Goal: Information Seeking & Learning: Learn about a topic

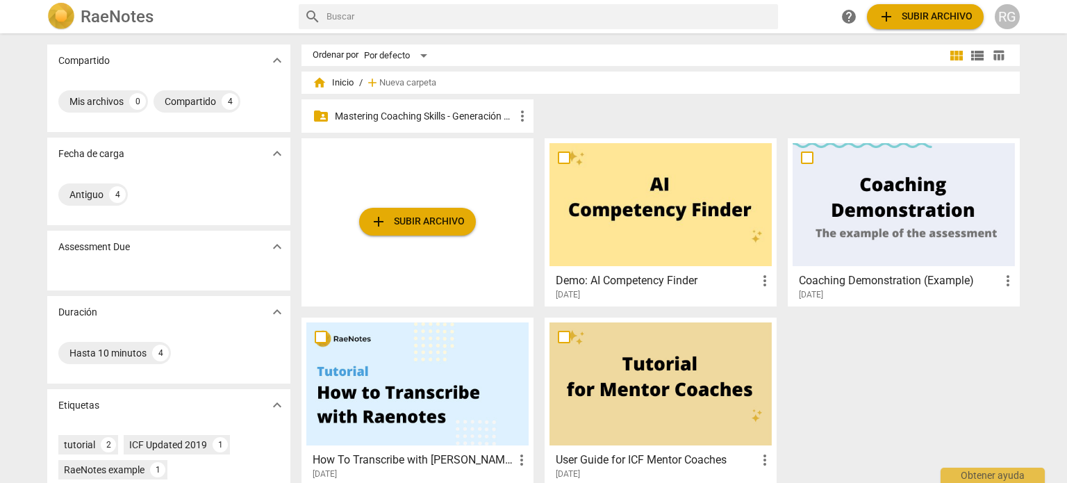
click at [435, 117] on p "Mastering Coaching Skills - Generación 31" at bounding box center [424, 116] width 179 height 15
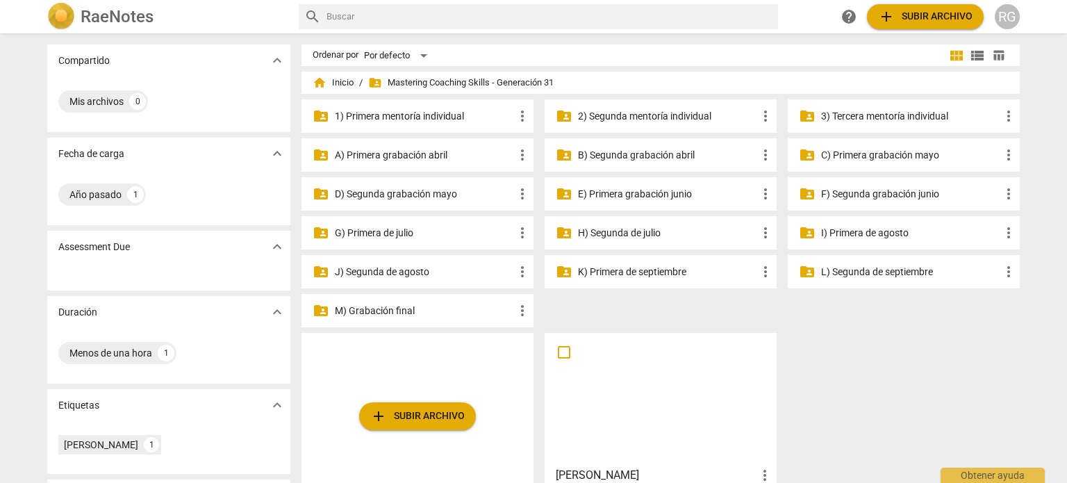
click at [884, 119] on p "3) Tercera mentoría individual" at bounding box center [910, 116] width 179 height 15
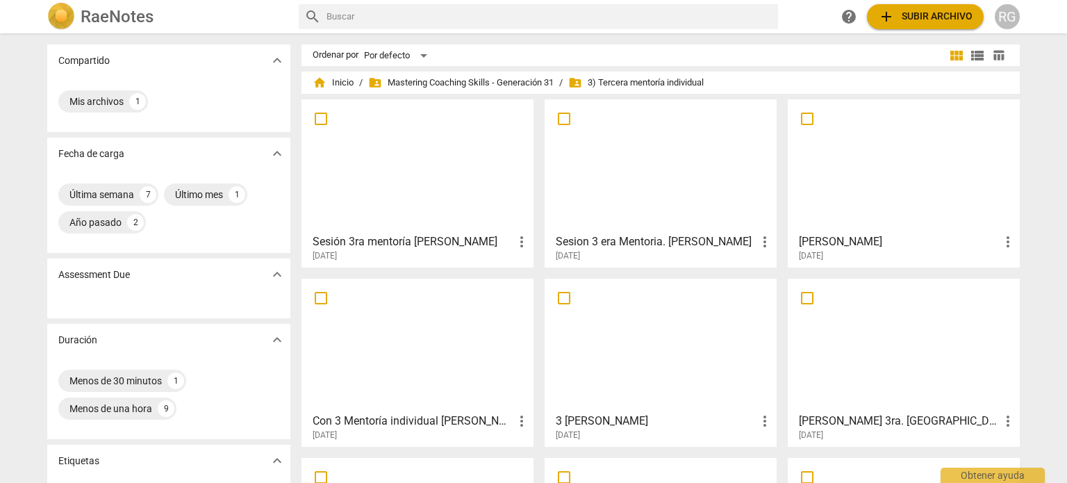
click at [411, 172] on div at bounding box center [417, 165] width 222 height 123
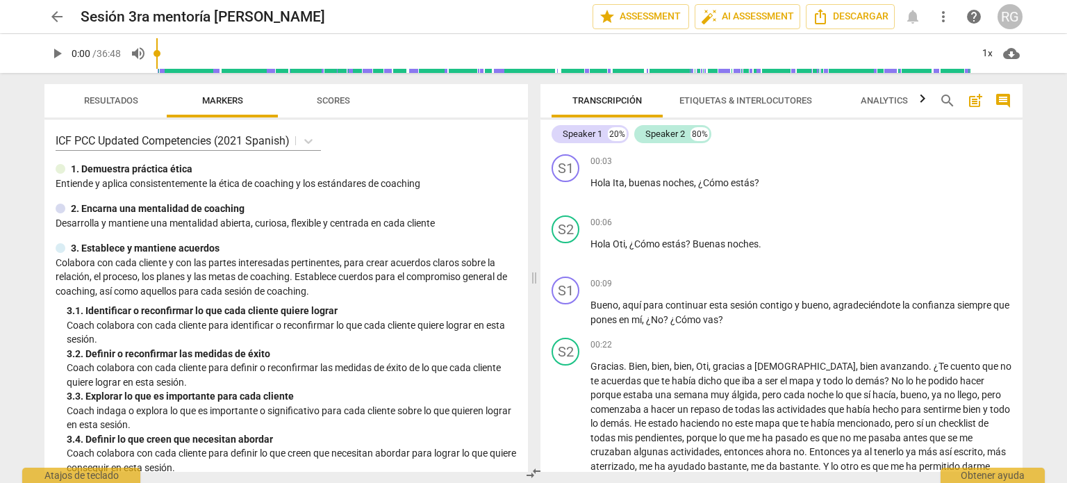
click at [58, 52] on span "play_arrow" at bounding box center [57, 53] width 17 height 17
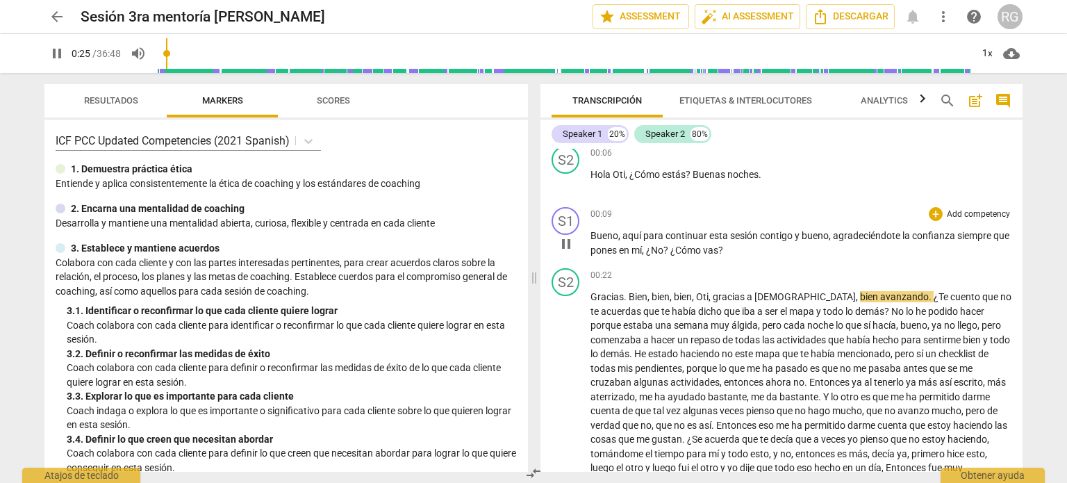
scroll to position [139, 0]
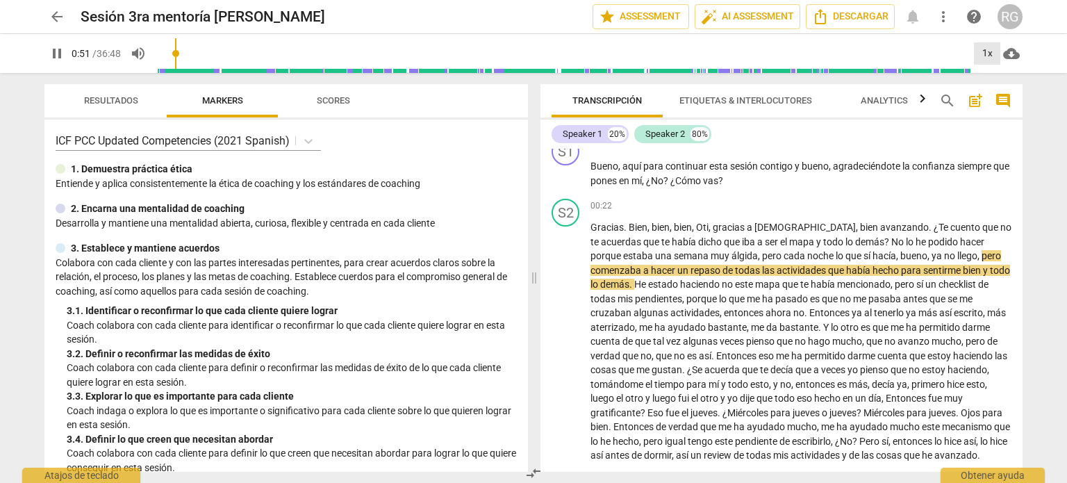
click at [995, 53] on div "1x" at bounding box center [987, 53] width 26 height 22
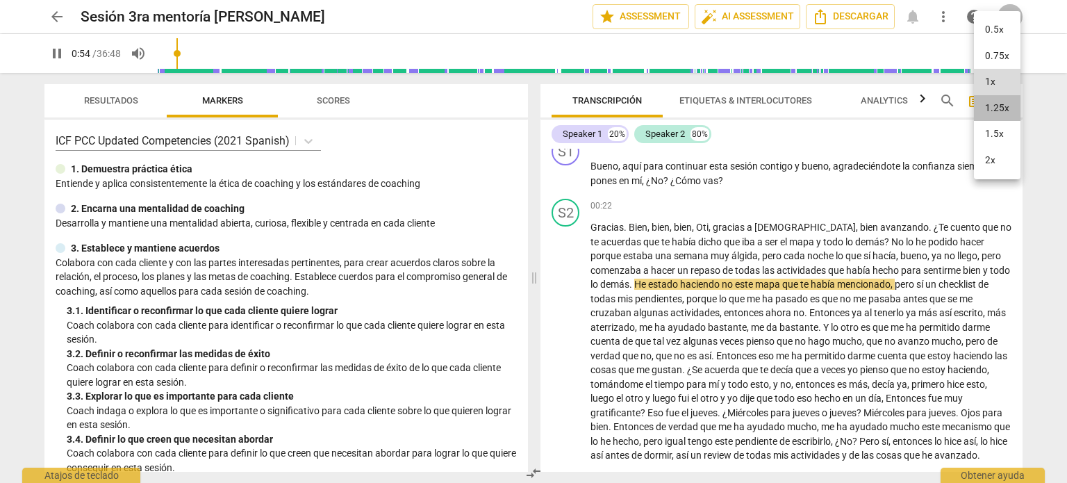
click at [1003, 105] on li "1.25x" at bounding box center [997, 108] width 47 height 26
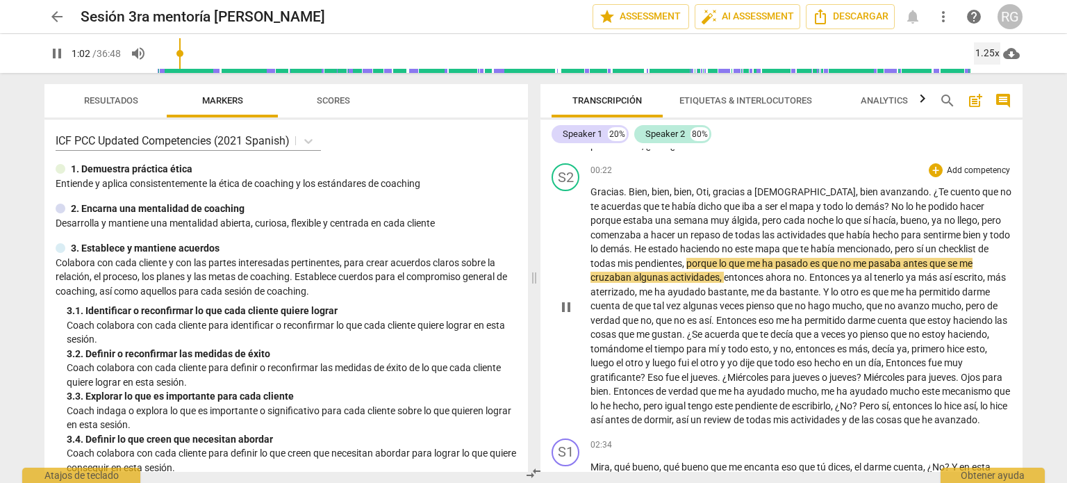
scroll to position [208, 0]
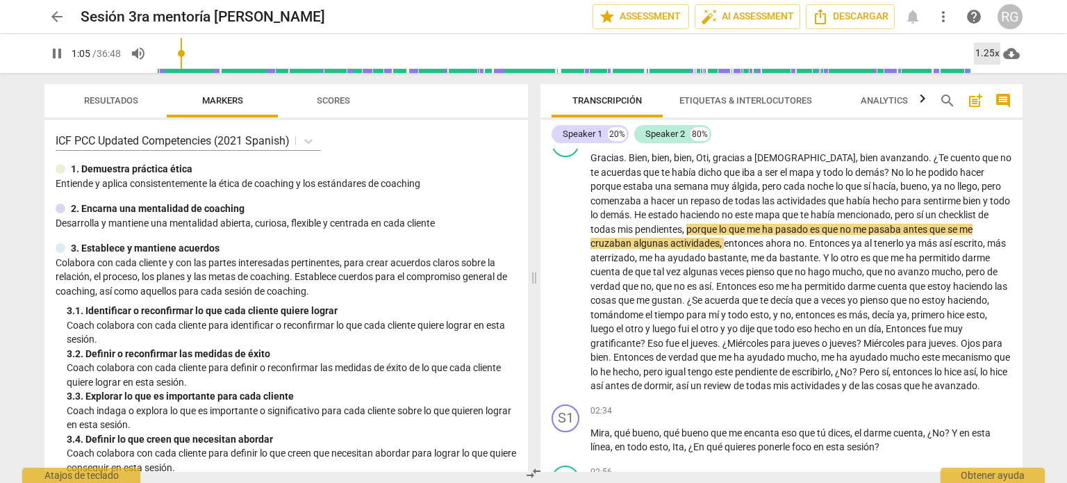
click at [989, 53] on div "1.25x" at bounding box center [987, 53] width 26 height 22
click at [1003, 135] on li "1.5x" at bounding box center [997, 134] width 47 height 26
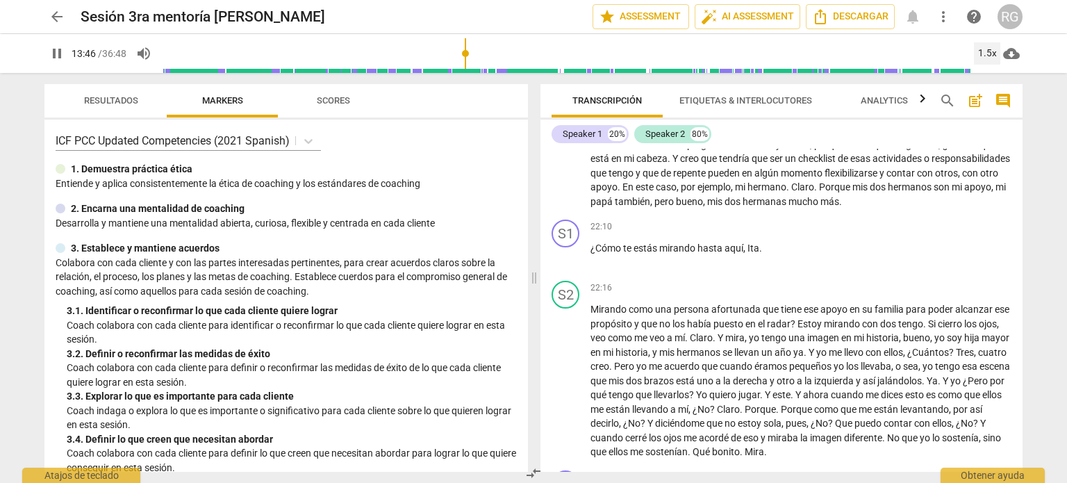
scroll to position [0, 0]
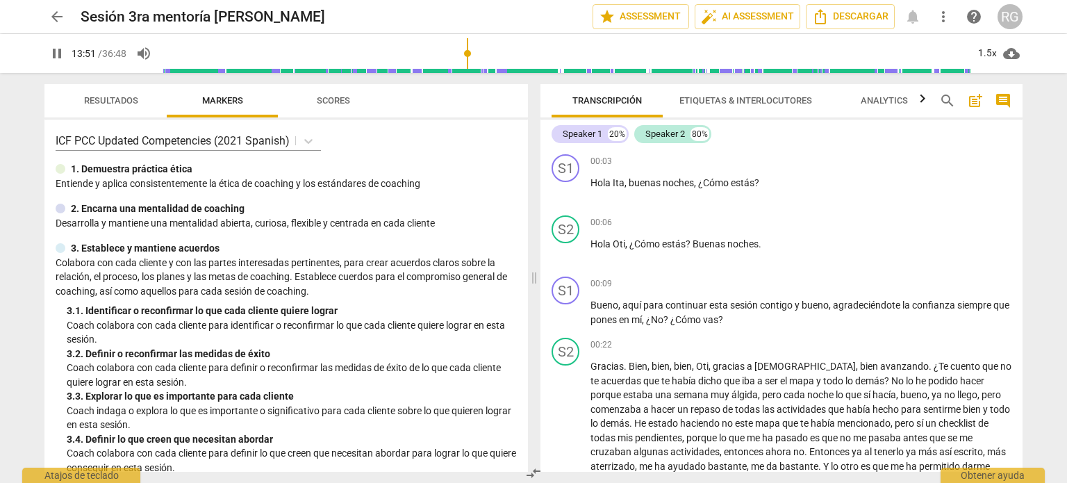
type input "832"
click at [62, 15] on span "arrow_back" at bounding box center [57, 16] width 17 height 17
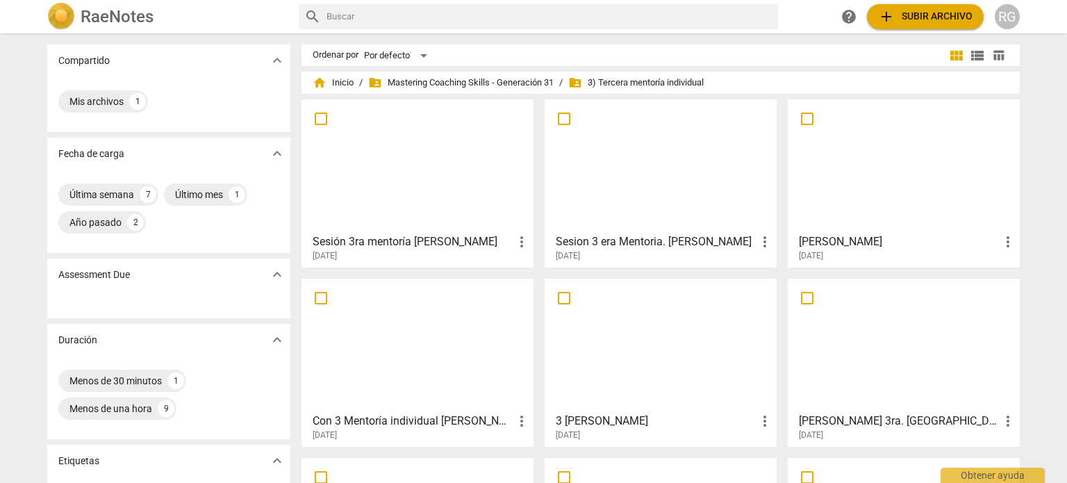
click at [681, 177] on div at bounding box center [661, 165] width 222 height 123
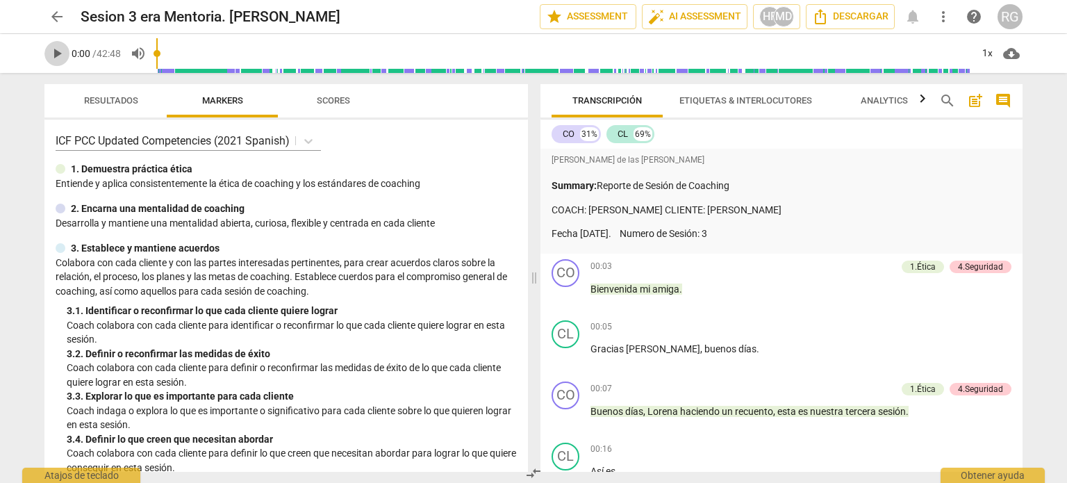
click at [57, 51] on span "play_arrow" at bounding box center [57, 53] width 17 height 17
click at [986, 58] on div "1x" at bounding box center [987, 53] width 26 height 22
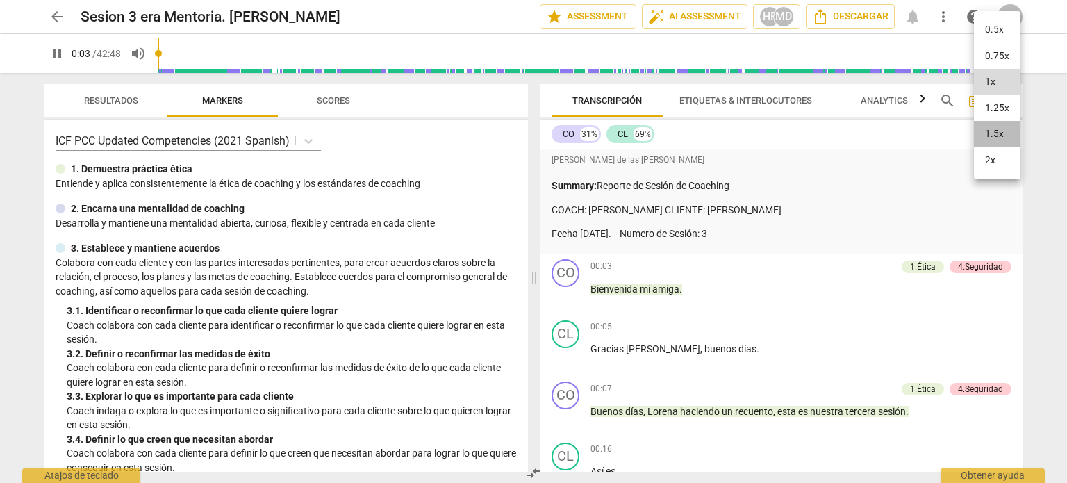
click at [1004, 127] on li "1.5x" at bounding box center [997, 134] width 47 height 26
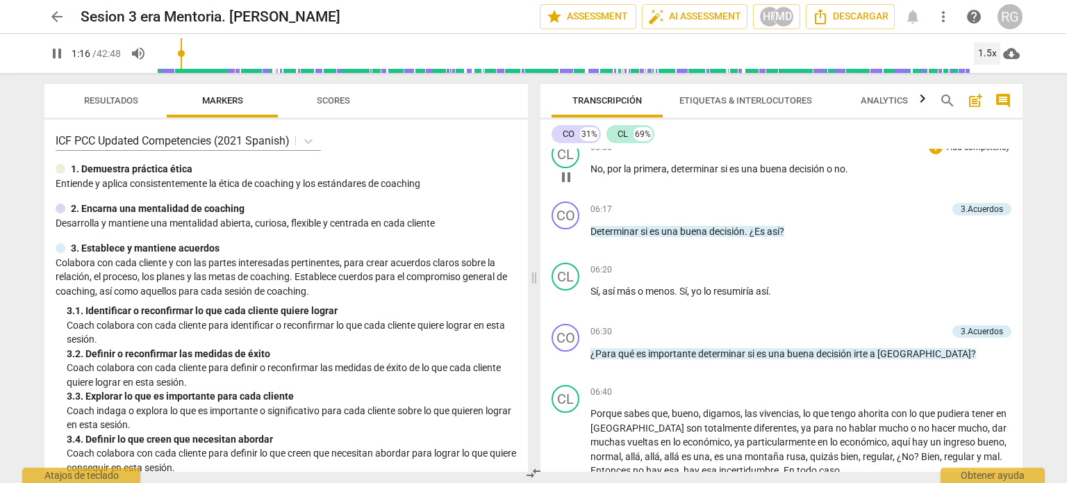
scroll to position [1320, 0]
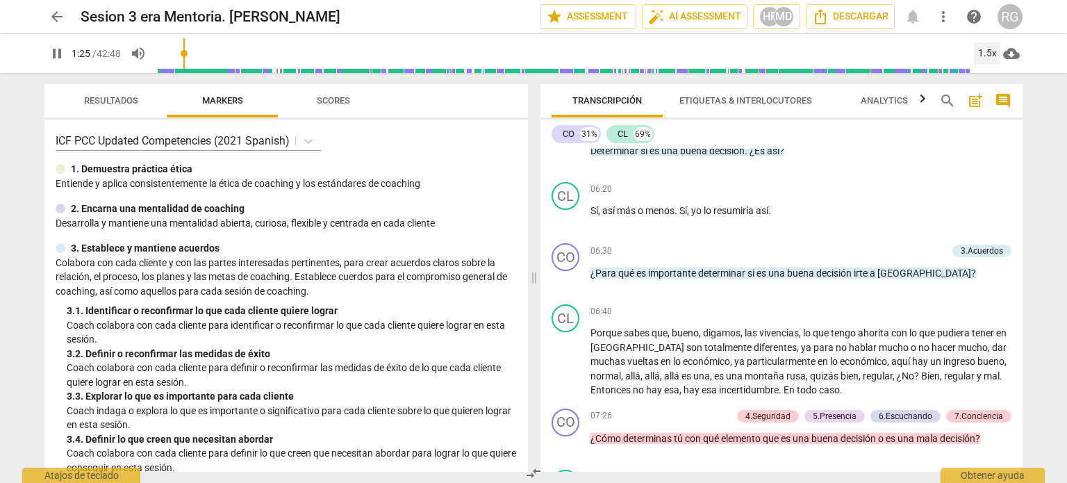
type input "86"
click at [64, 16] on span "arrow_back" at bounding box center [57, 16] width 17 height 17
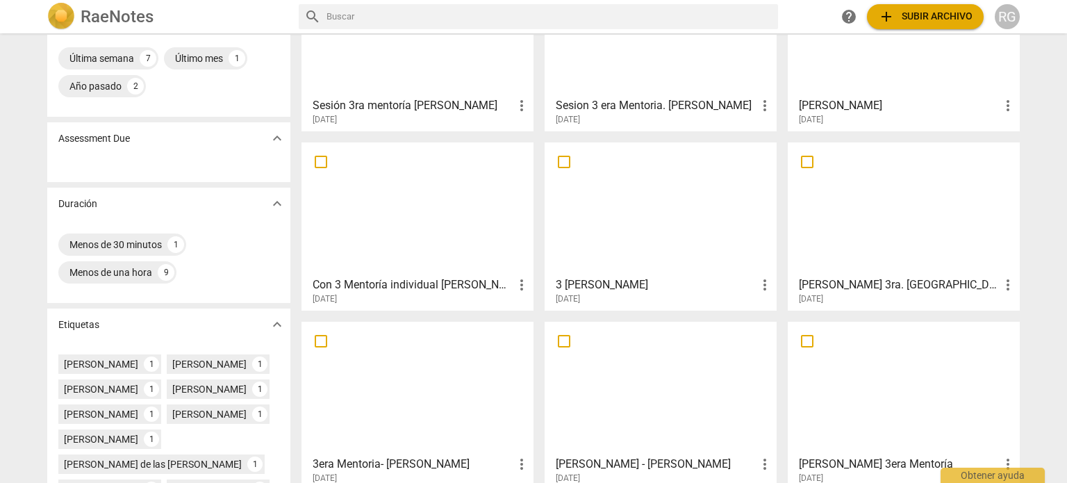
scroll to position [139, 0]
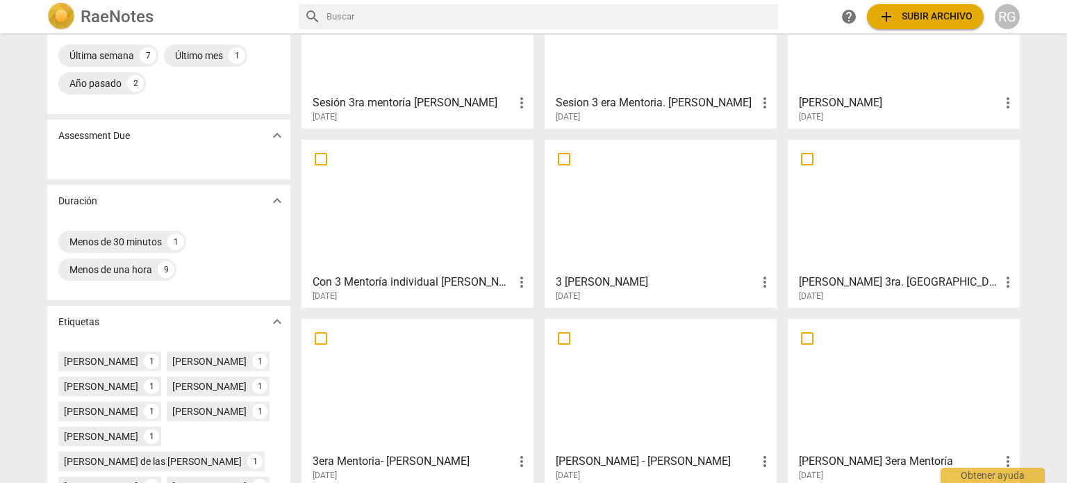
click at [477, 239] on div at bounding box center [417, 206] width 222 height 123
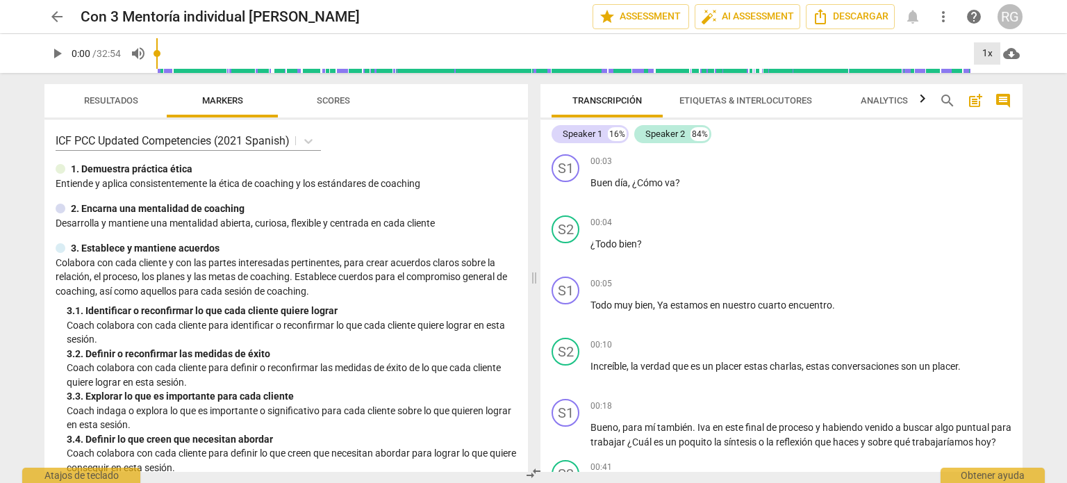
click at [980, 49] on div "1x" at bounding box center [987, 53] width 26 height 22
click at [995, 133] on li "1.5x" at bounding box center [997, 134] width 47 height 26
click at [64, 50] on span "play_arrow" at bounding box center [57, 53] width 17 height 17
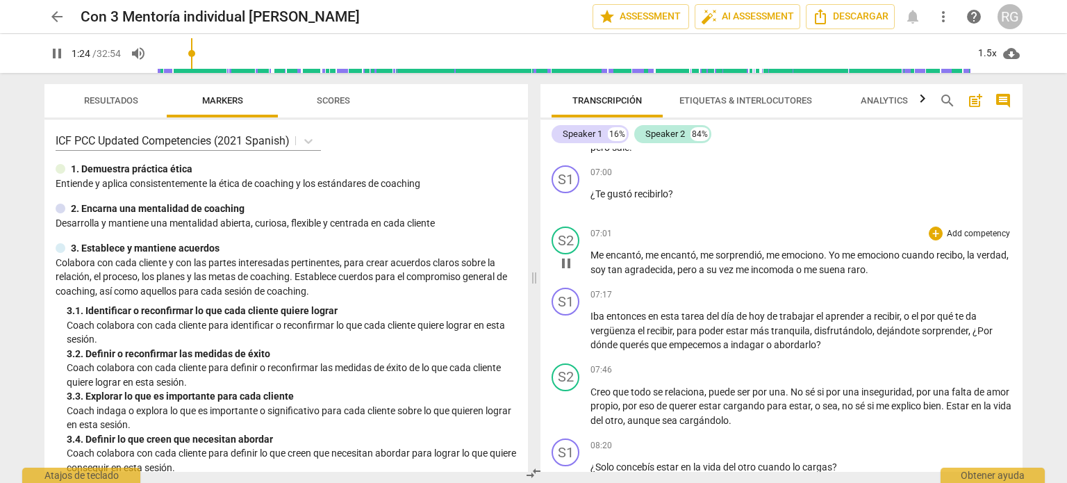
scroll to position [1598, 0]
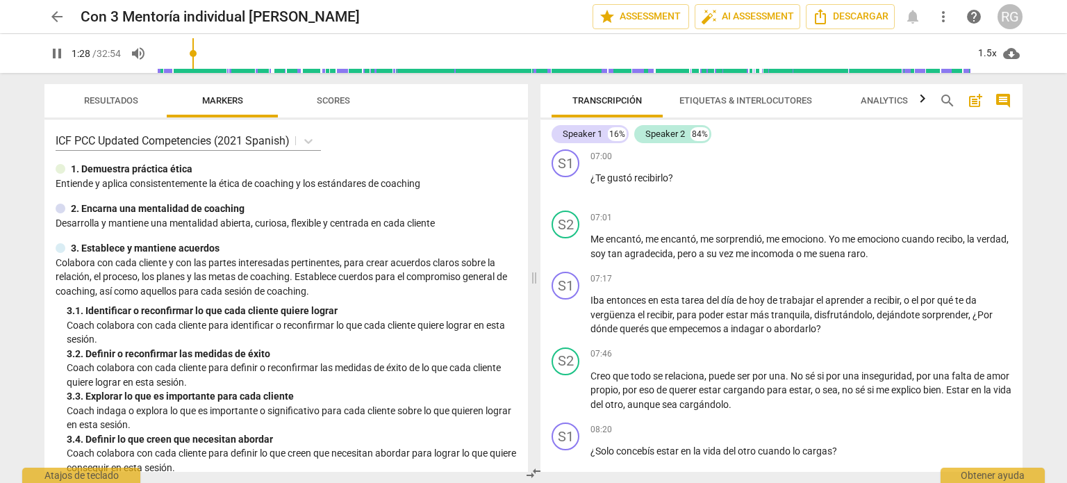
type input "88"
drag, startPoint x: 0, startPoint y: 94, endPoint x: 63, endPoint y: 15, distance: 101.3
click at [63, 15] on span "arrow_back" at bounding box center [57, 16] width 17 height 17
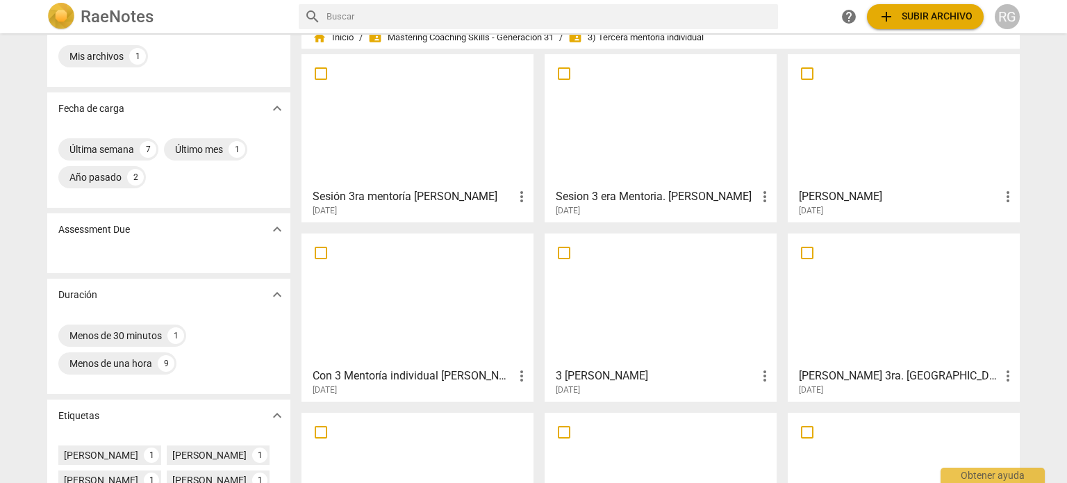
scroll to position [139, 0]
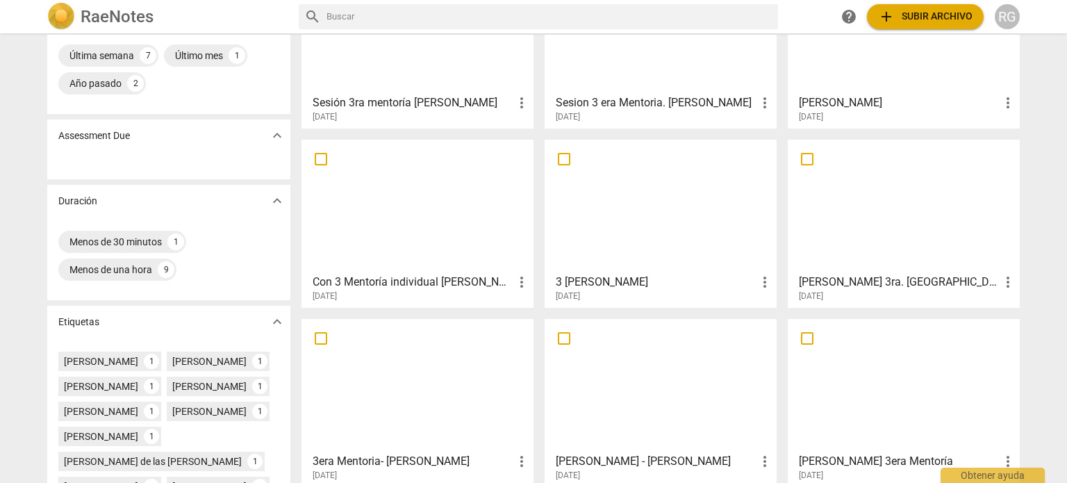
click at [711, 256] on div at bounding box center [661, 206] width 222 height 123
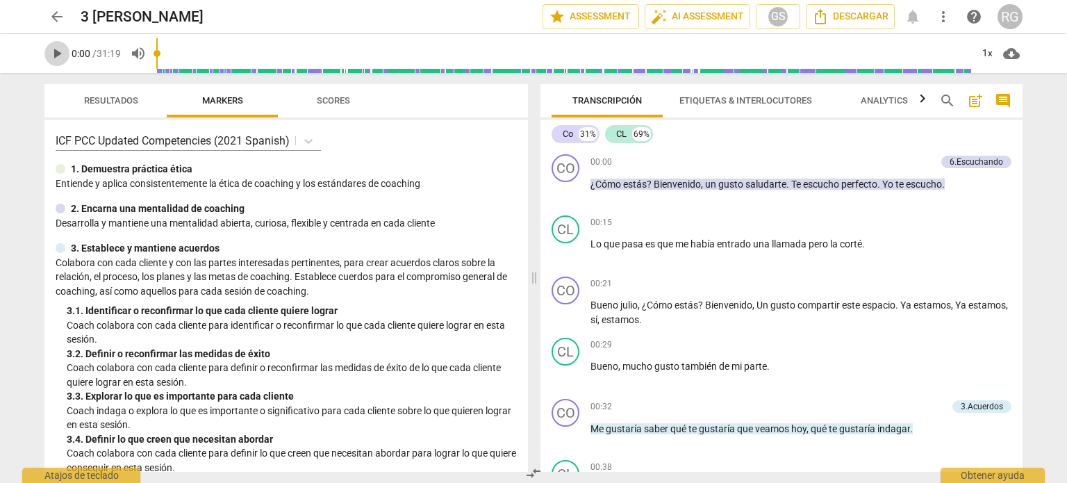
click at [65, 56] on span "play_arrow" at bounding box center [57, 53] width 17 height 17
click at [988, 52] on div "1x" at bounding box center [987, 53] width 26 height 22
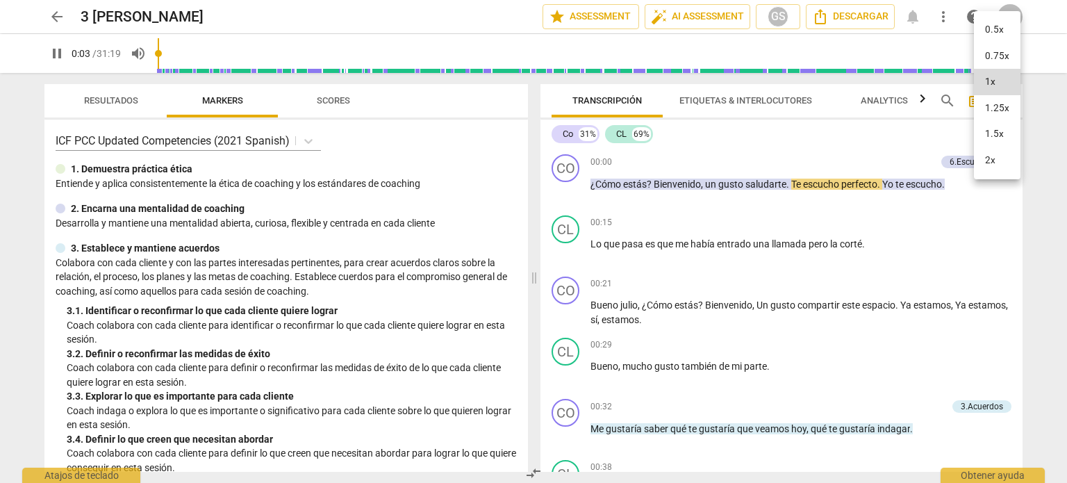
click at [995, 133] on li "1.5x" at bounding box center [997, 134] width 47 height 26
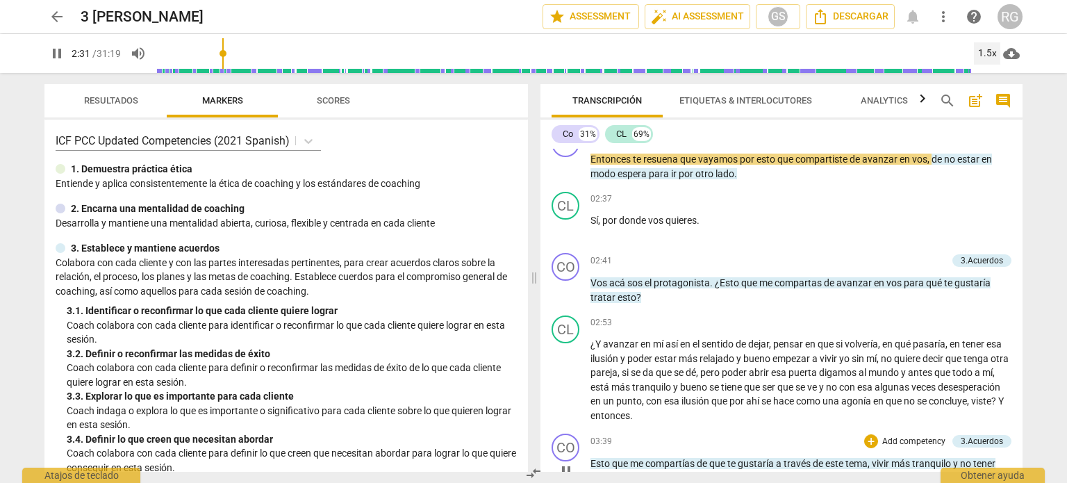
scroll to position [903, 0]
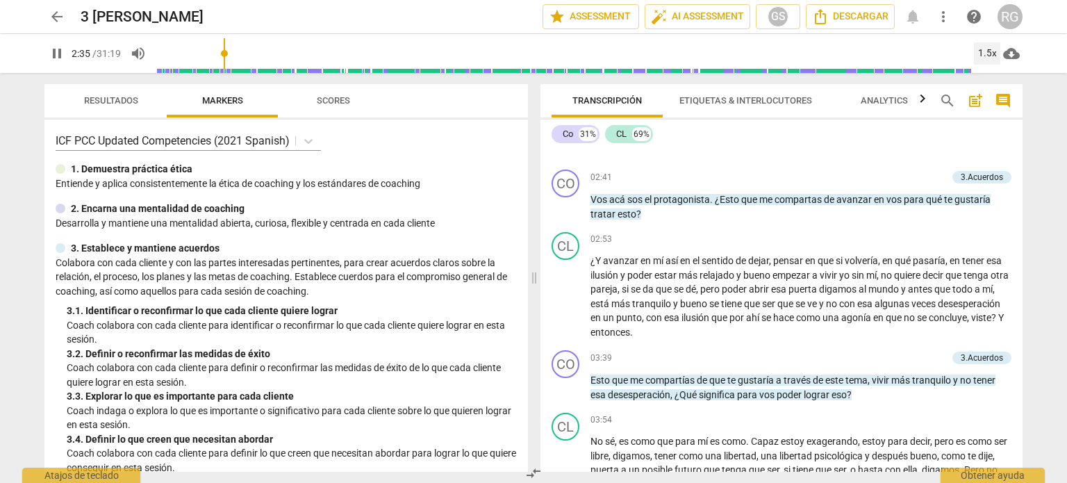
type input "155"
click at [52, 15] on span "arrow_back" at bounding box center [57, 16] width 17 height 17
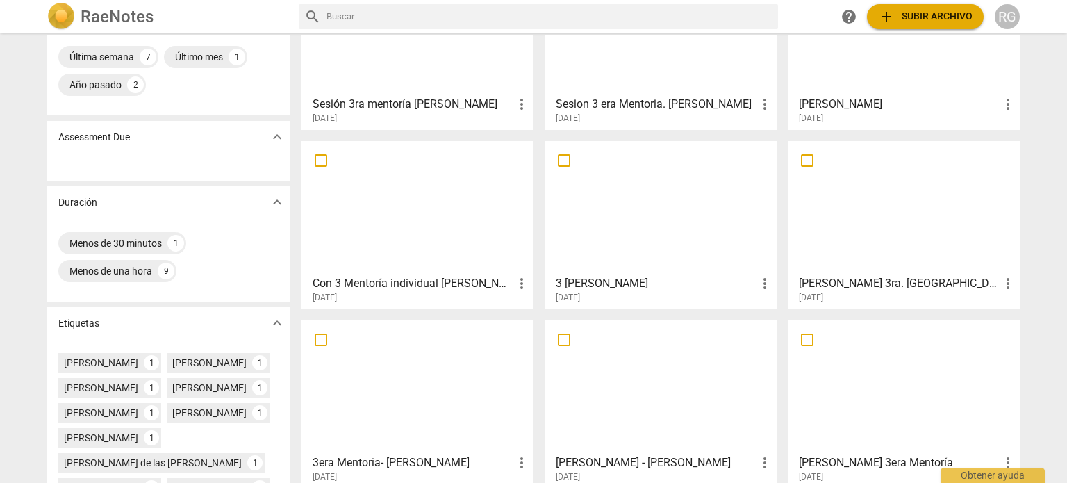
scroll to position [139, 0]
click at [920, 245] on div at bounding box center [904, 206] width 222 height 123
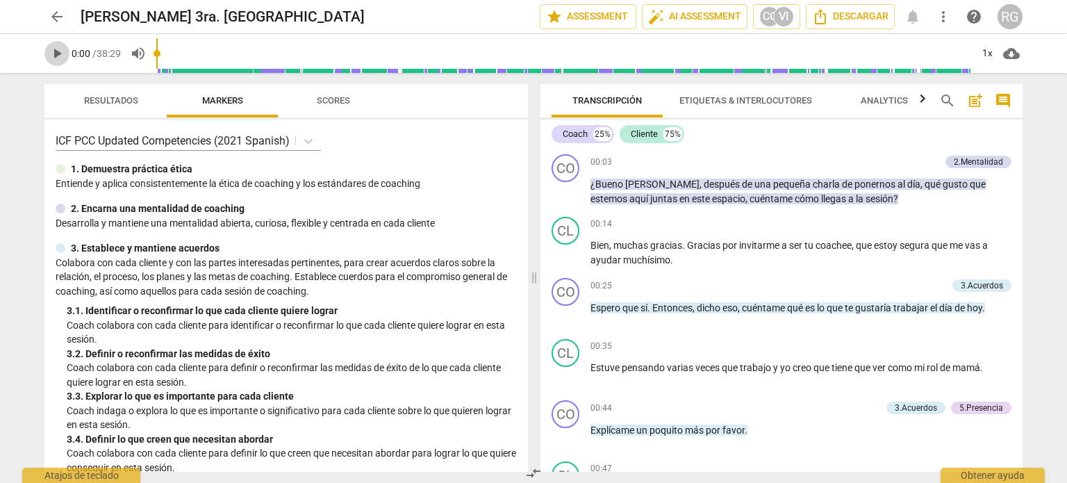
click at [57, 51] on span "play_arrow" at bounding box center [57, 53] width 17 height 17
click at [988, 55] on div "1x" at bounding box center [987, 53] width 26 height 22
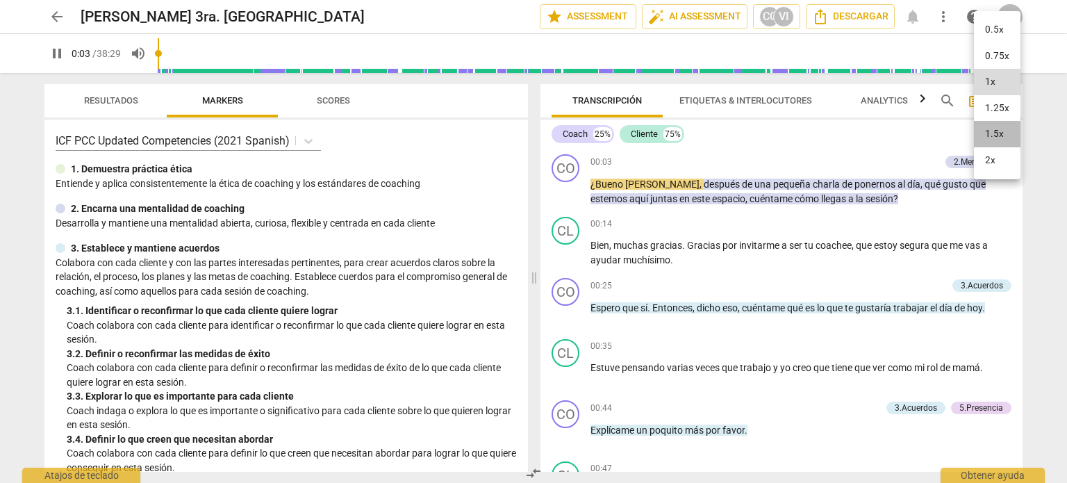
click at [1005, 130] on li "1.5x" at bounding box center [997, 134] width 47 height 26
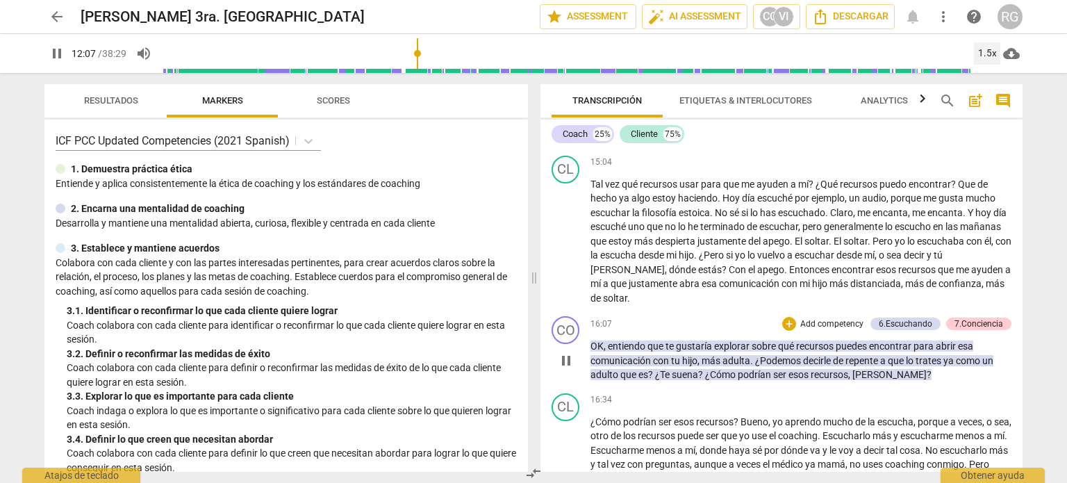
scroll to position [2570, 0]
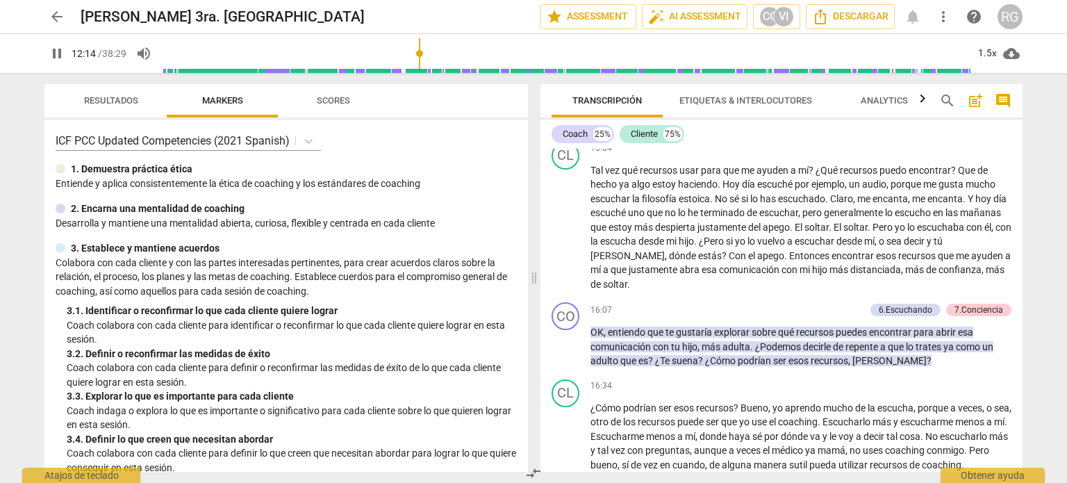
type input "735"
click at [51, 17] on span "arrow_back" at bounding box center [57, 16] width 17 height 17
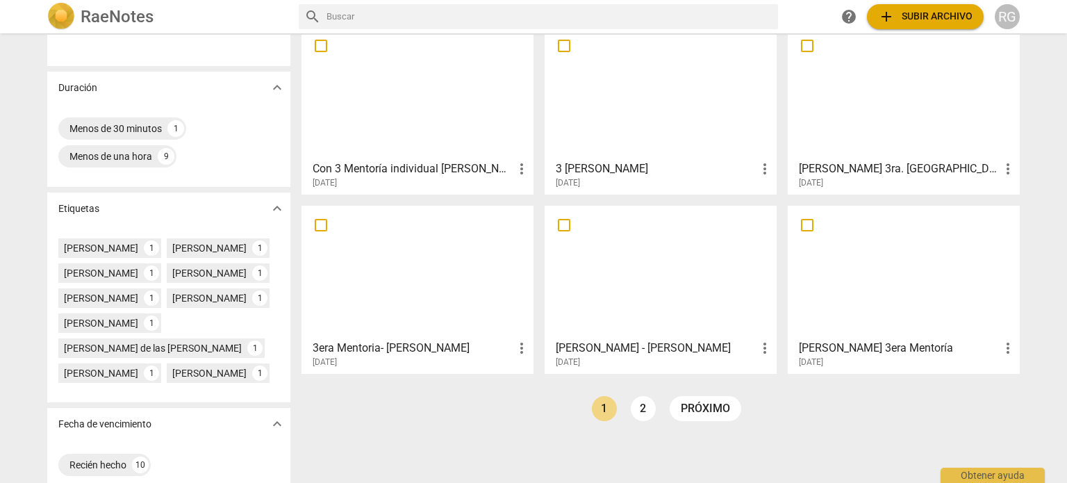
scroll to position [278, 0]
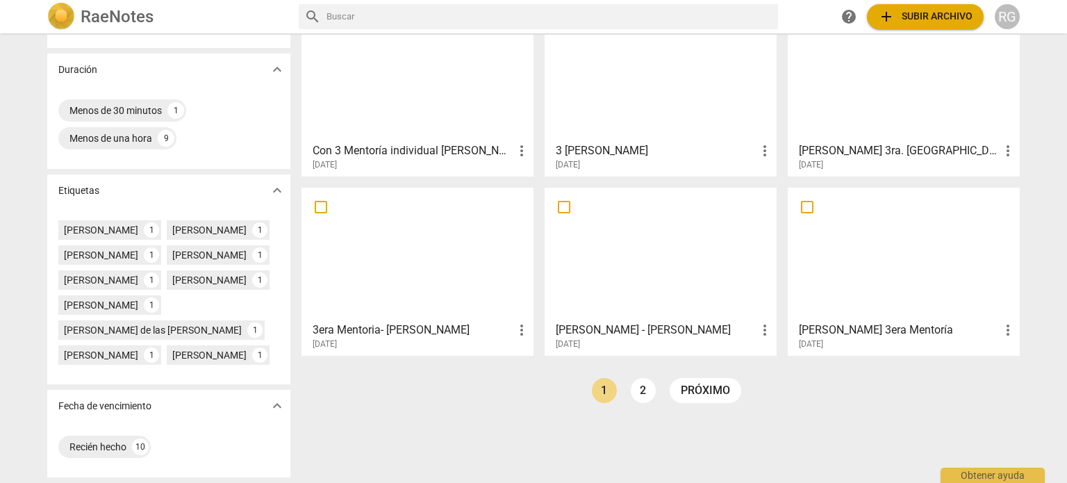
click at [443, 268] on div at bounding box center [417, 253] width 222 height 123
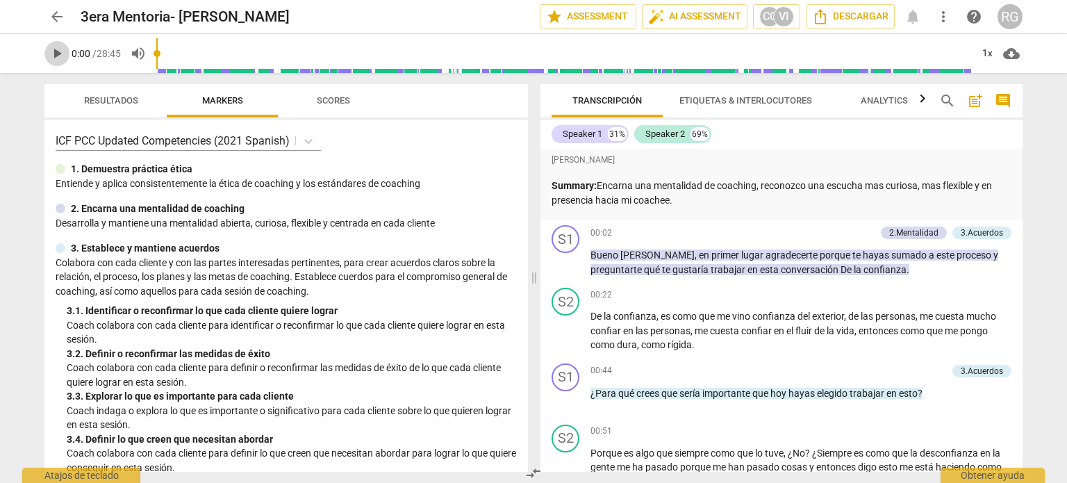
click at [57, 59] on span "play_arrow" at bounding box center [57, 53] width 17 height 17
click at [993, 54] on div "1x" at bounding box center [987, 53] width 26 height 22
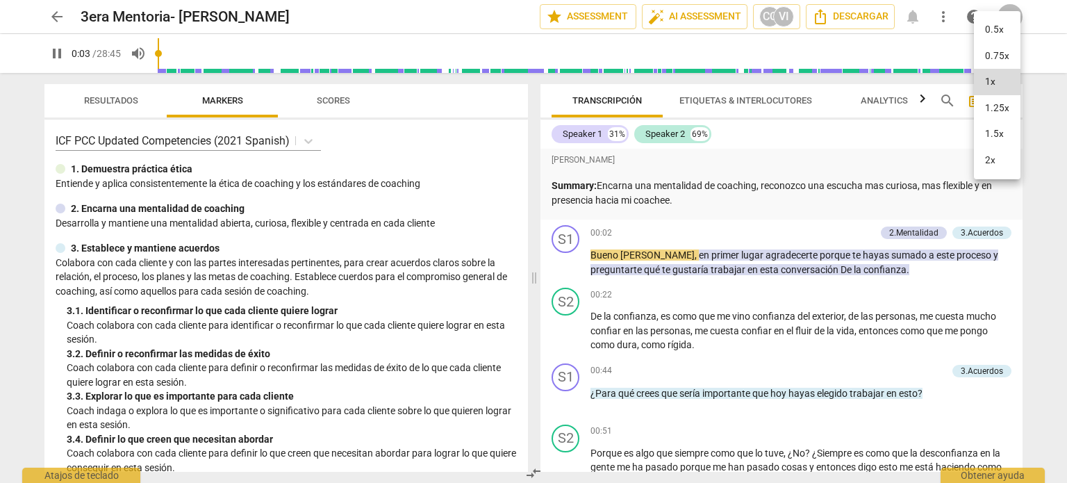
click at [999, 113] on li "1.25x" at bounding box center [997, 108] width 47 height 26
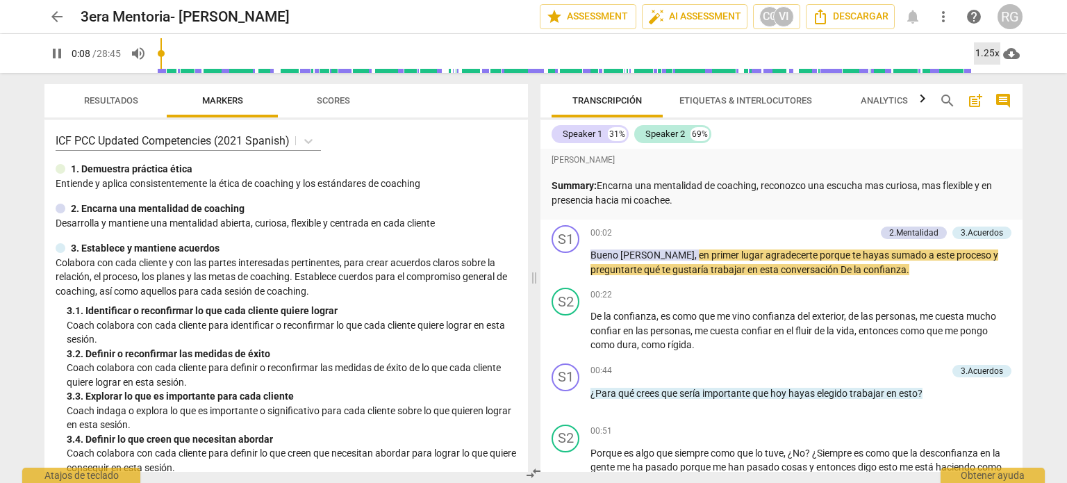
click at [989, 47] on div "1.25x" at bounding box center [987, 53] width 26 height 22
click at [1006, 135] on li "1.5x" at bounding box center [997, 134] width 47 height 26
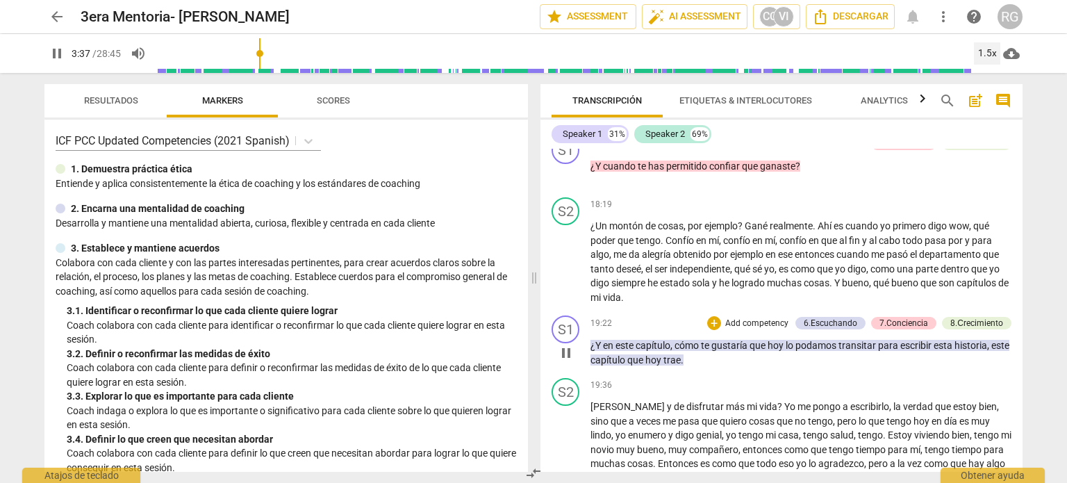
scroll to position [3960, 0]
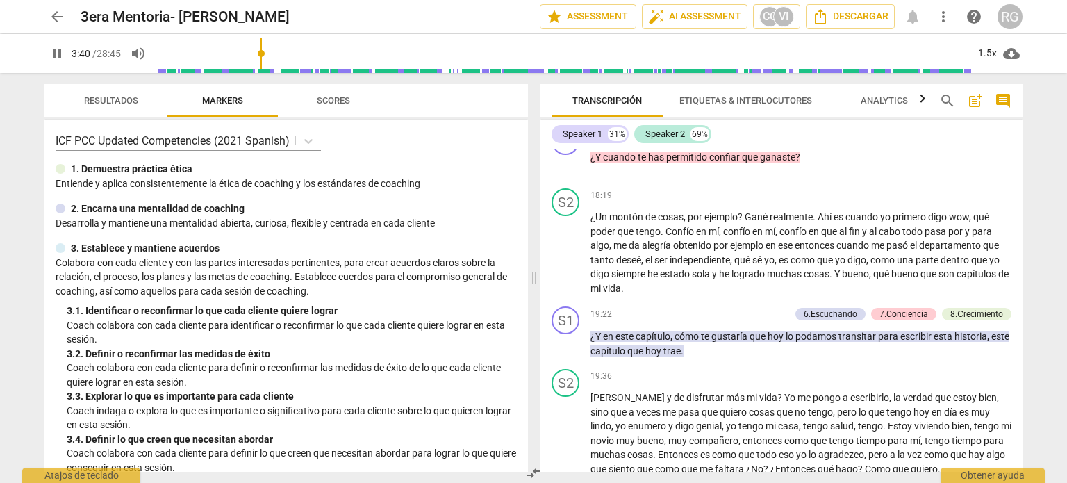
type input "221"
click at [56, 20] on span "arrow_back" at bounding box center [57, 16] width 17 height 17
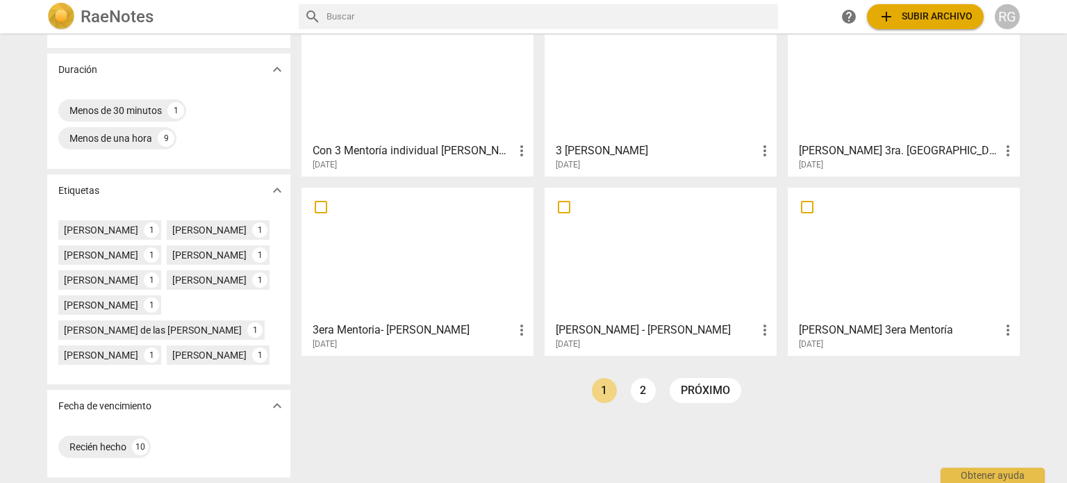
scroll to position [295, 0]
click at [636, 378] on link "2" at bounding box center [643, 390] width 25 height 25
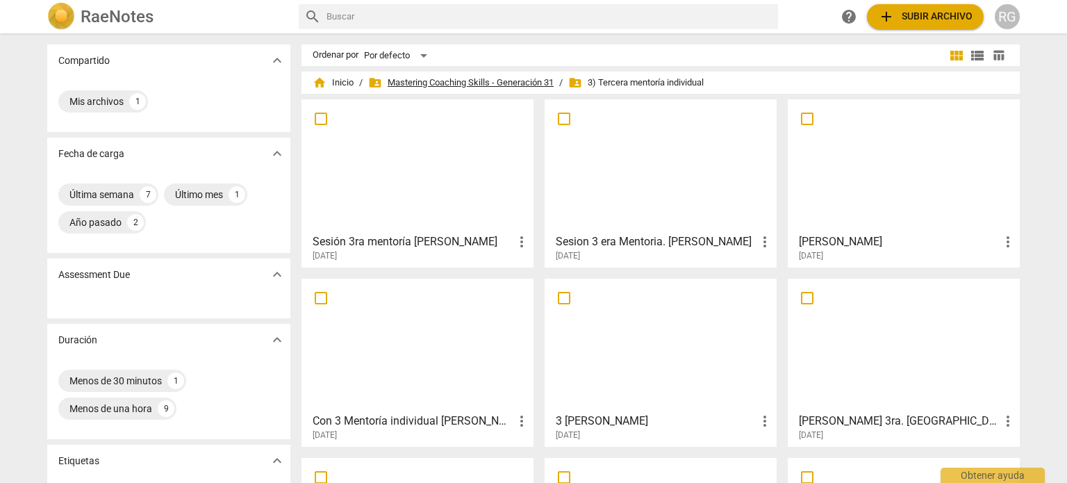
click at [473, 82] on span "folder_shared Mastering Coaching Skills - Generación 31" at bounding box center [460, 83] width 185 height 14
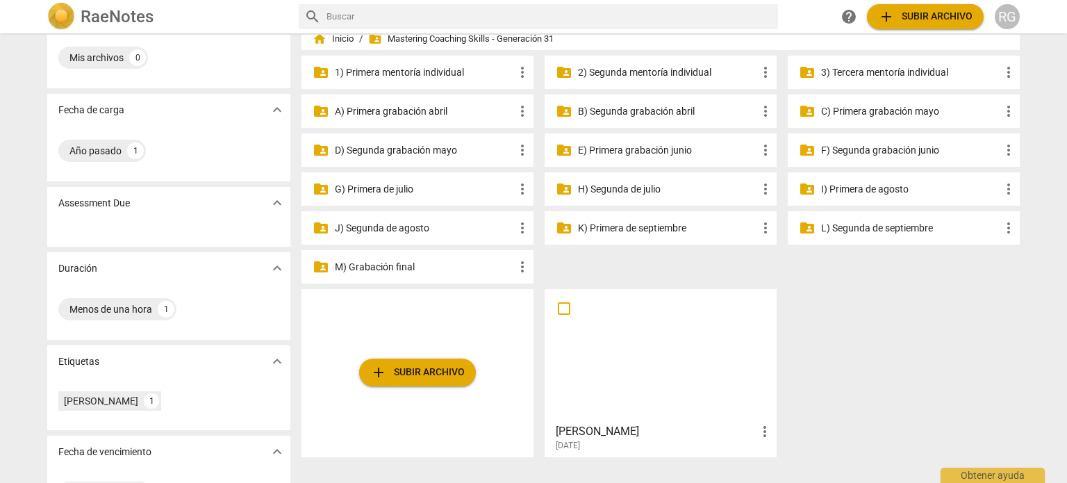
scroll to position [89, 0]
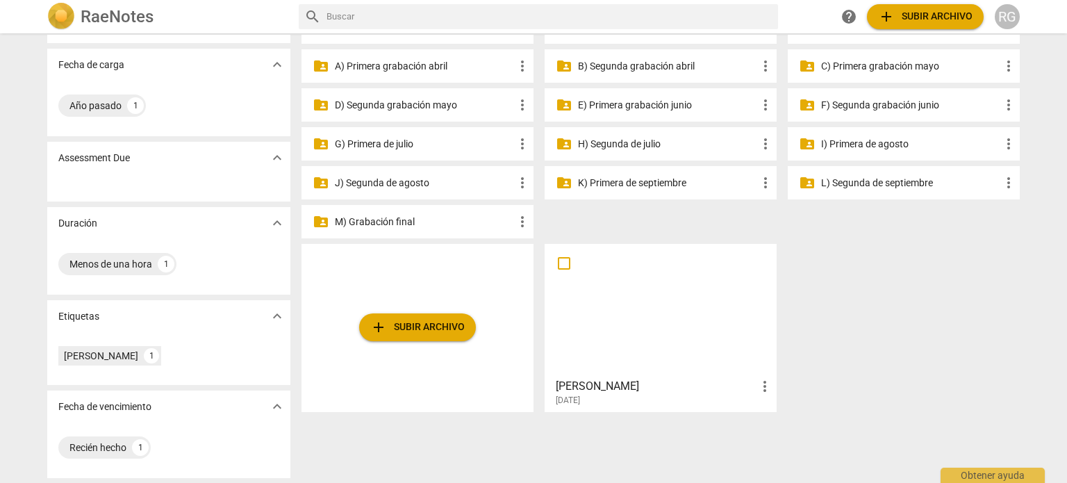
click at [404, 222] on p "M) Grabación final" at bounding box center [424, 222] width 179 height 15
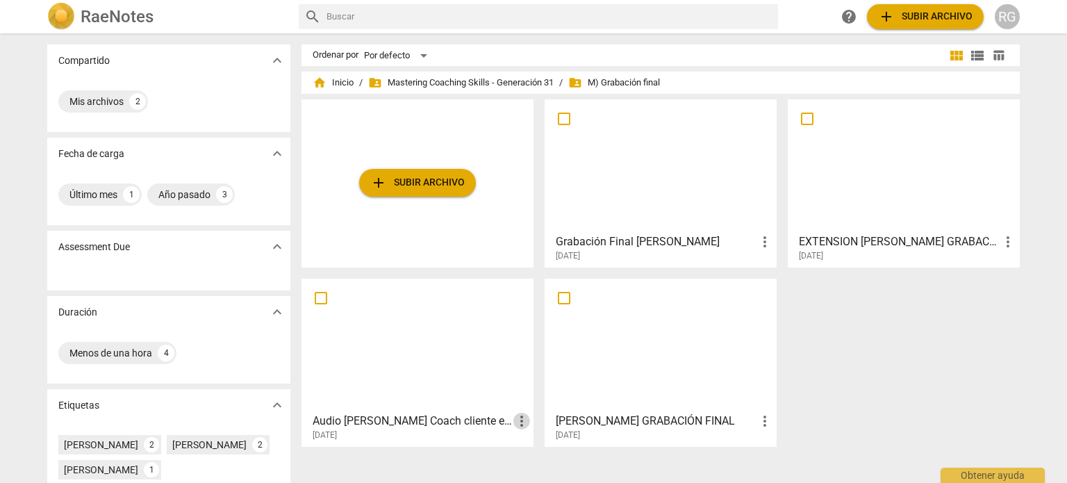
click at [520, 420] on span "more_vert" at bounding box center [521, 421] width 17 height 17
click at [864, 379] on div at bounding box center [533, 241] width 1067 height 483
click at [649, 199] on div at bounding box center [661, 165] width 222 height 123
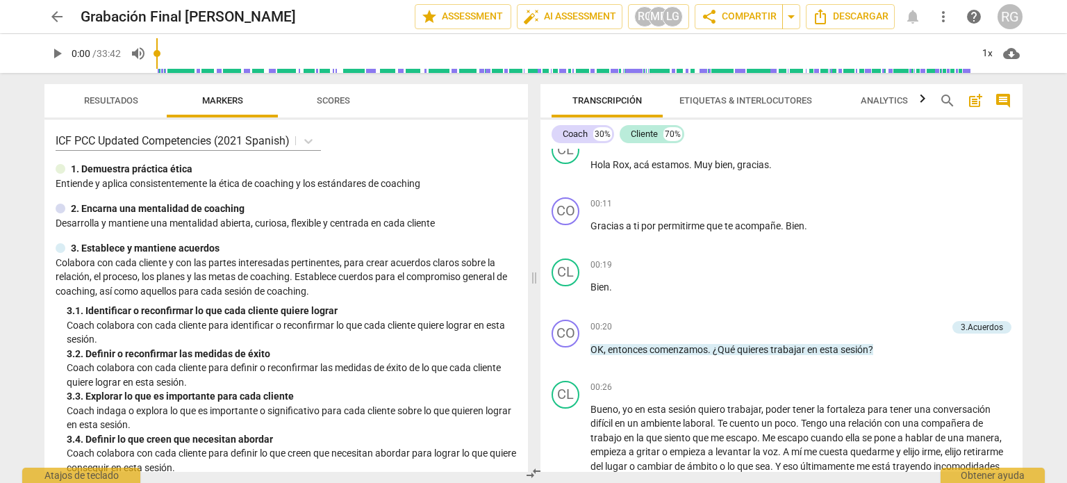
scroll to position [347, 0]
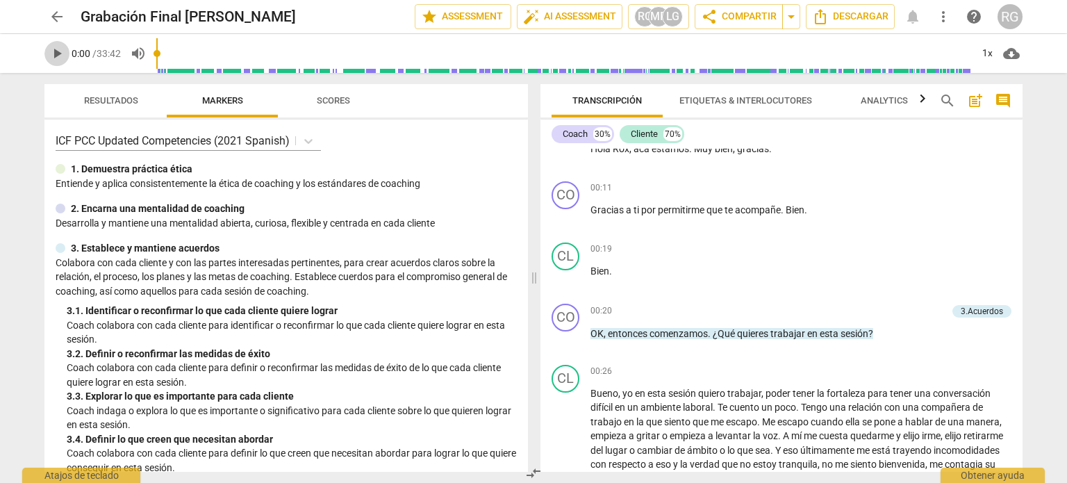
click at [56, 49] on span "play_arrow" at bounding box center [57, 53] width 17 height 17
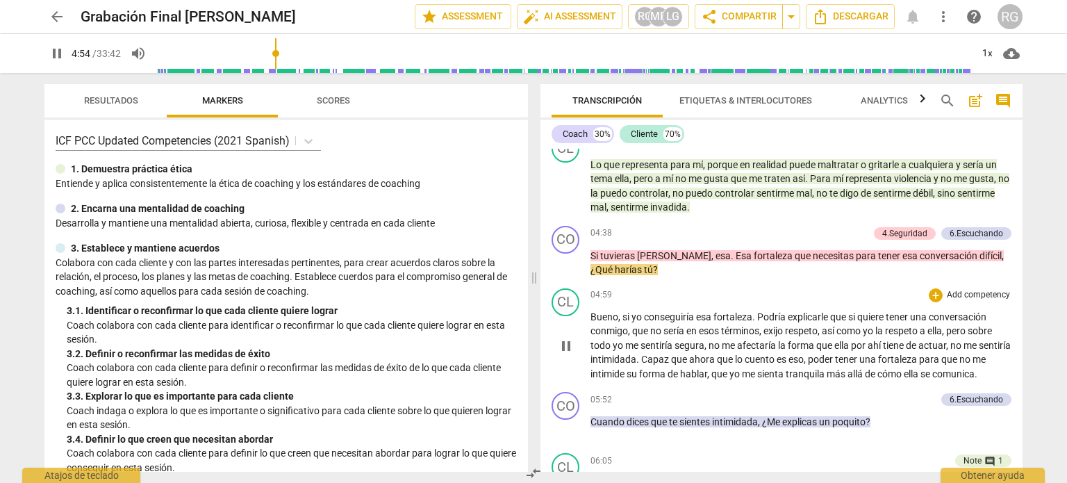
scroll to position [1112, 0]
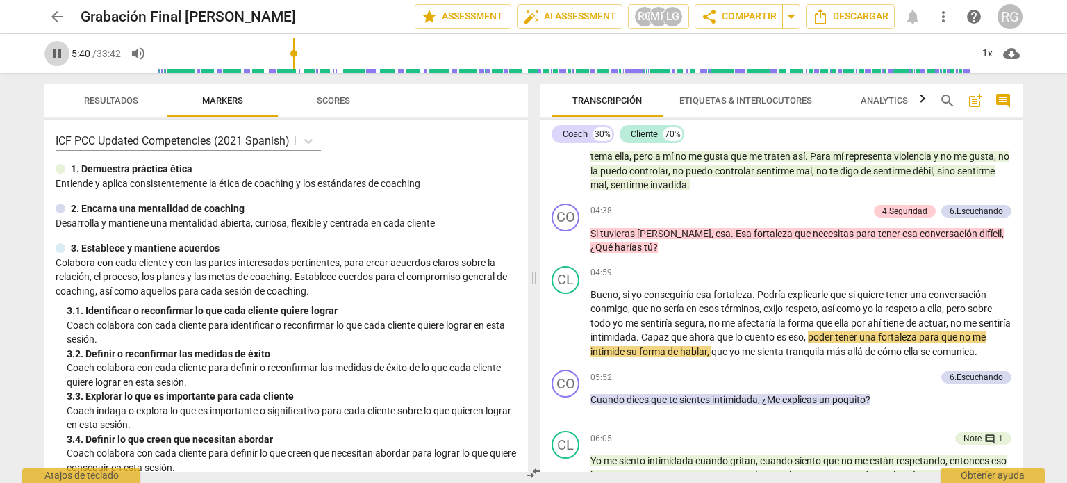
click at [56, 51] on span "pause" at bounding box center [57, 53] width 17 height 17
click at [47, 56] on span "play_arrow" at bounding box center [56, 53] width 25 height 17
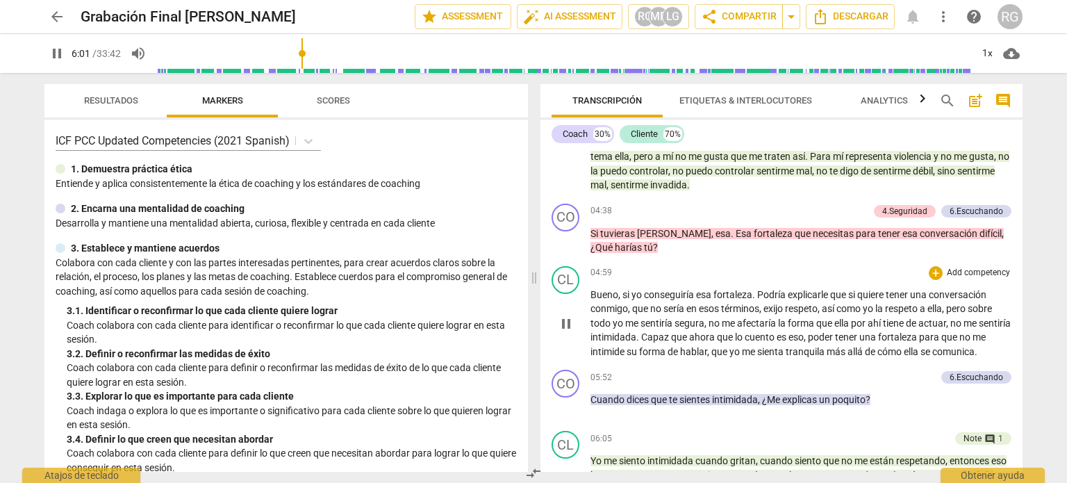
scroll to position [1181, 0]
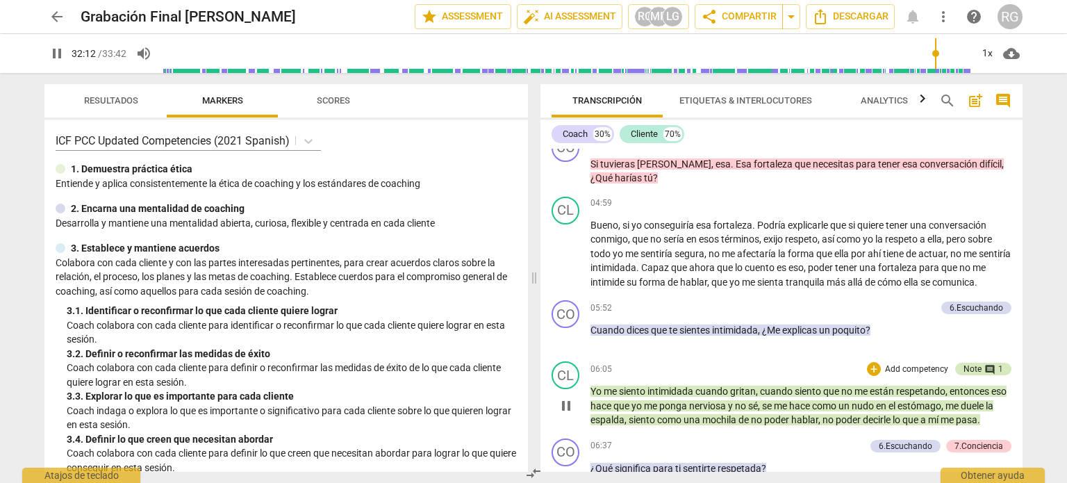
click at [986, 375] on span "comment" at bounding box center [989, 369] width 11 height 11
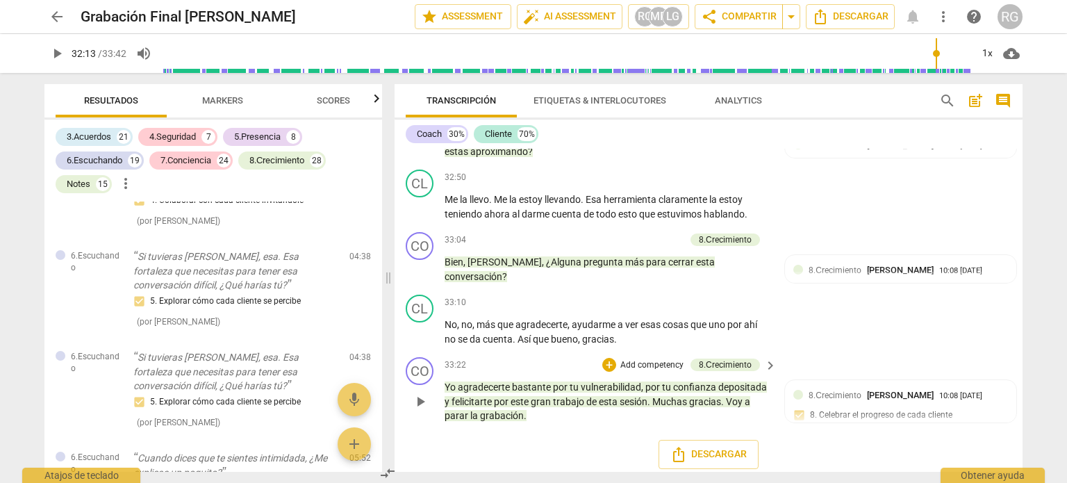
scroll to position [7705, 0]
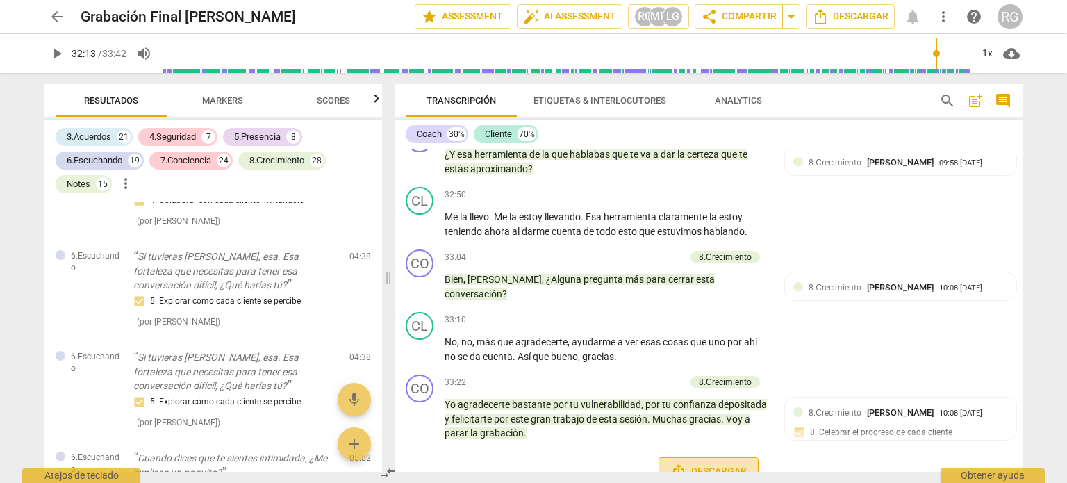
click at [689, 463] on span "Descargar" at bounding box center [708, 471] width 76 height 17
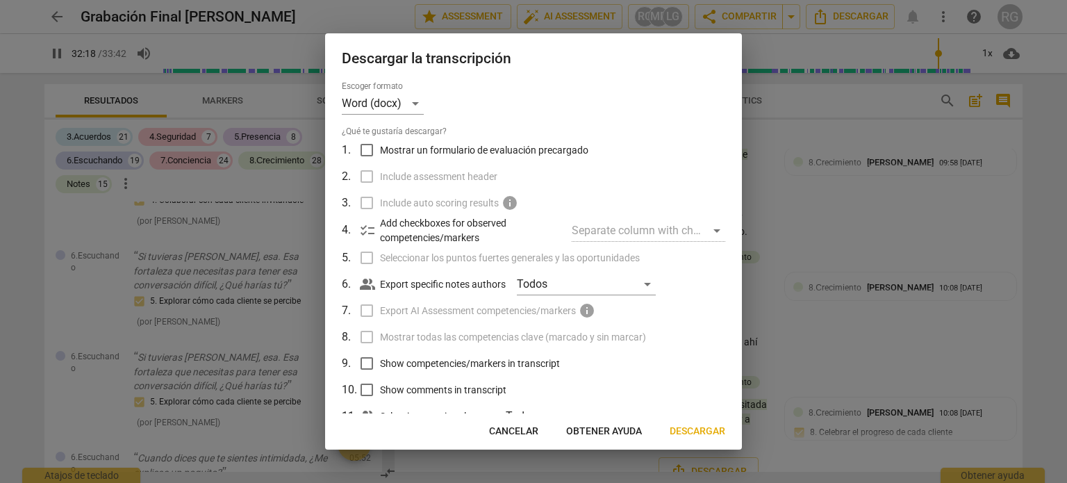
click at [685, 427] on span "Descargar" at bounding box center [698, 431] width 56 height 14
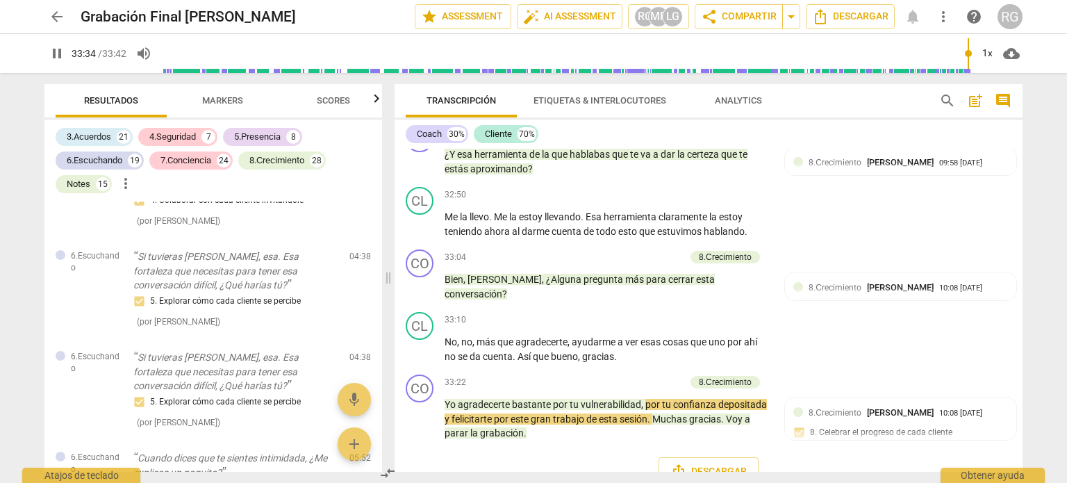
click at [742, 99] on span "Analytics" at bounding box center [738, 100] width 47 height 10
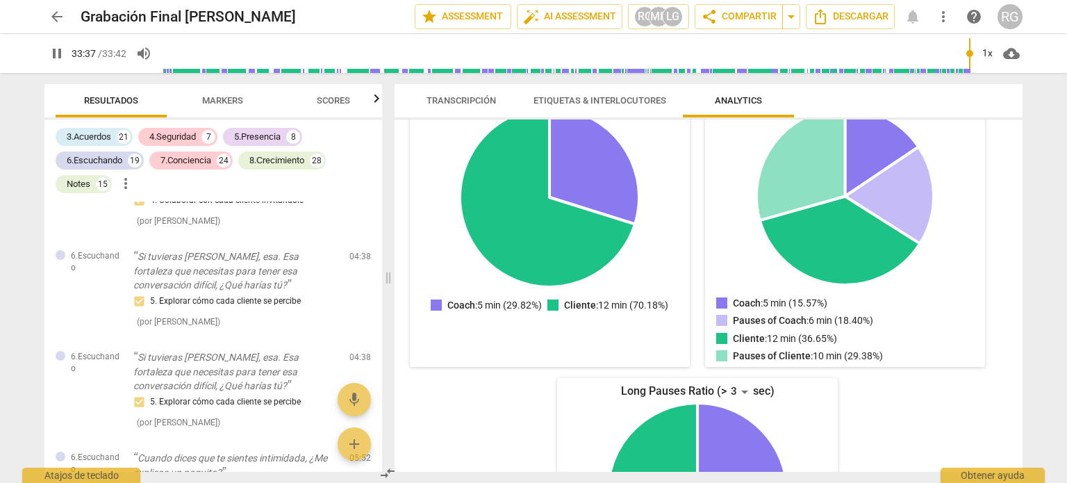
scroll to position [0, 0]
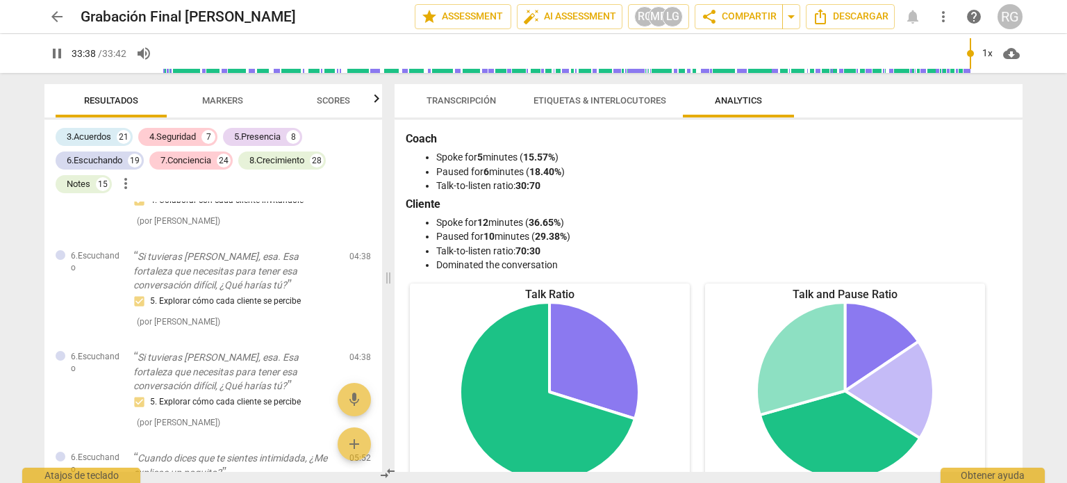
click at [598, 100] on span "Etiquetas & Interlocutores" at bounding box center [600, 100] width 133 height 10
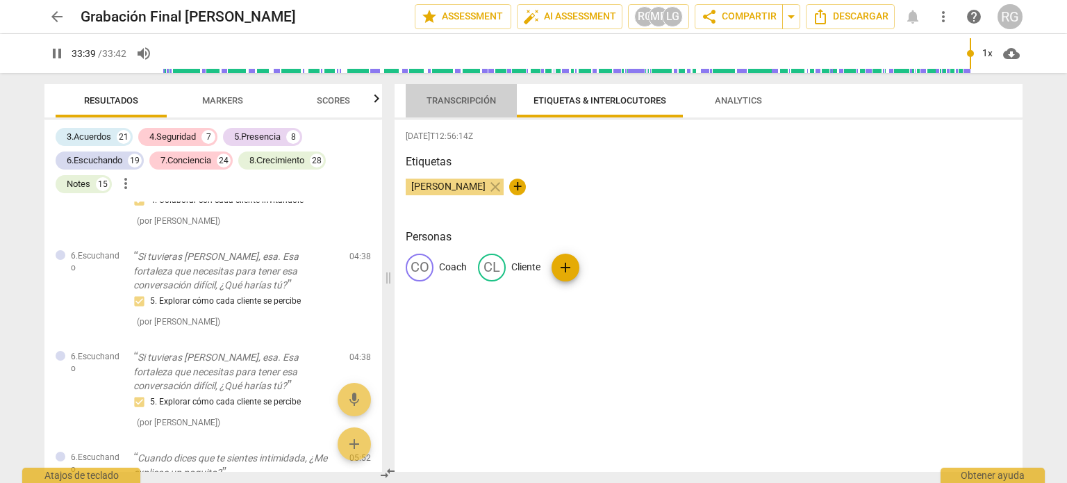
click at [455, 99] on span "Transcripción" at bounding box center [461, 100] width 69 height 10
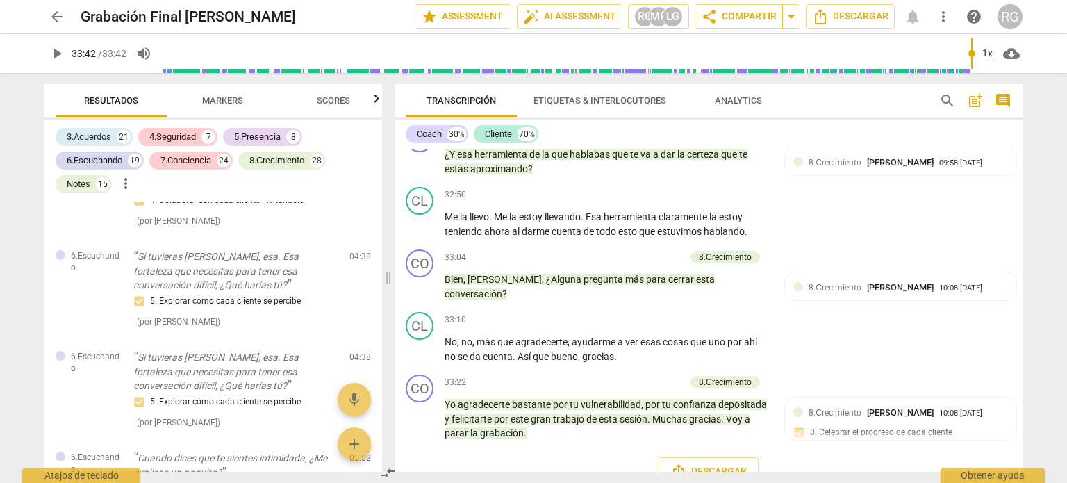
type input "2022"
click at [333, 100] on span "Scores" at bounding box center [333, 100] width 33 height 10
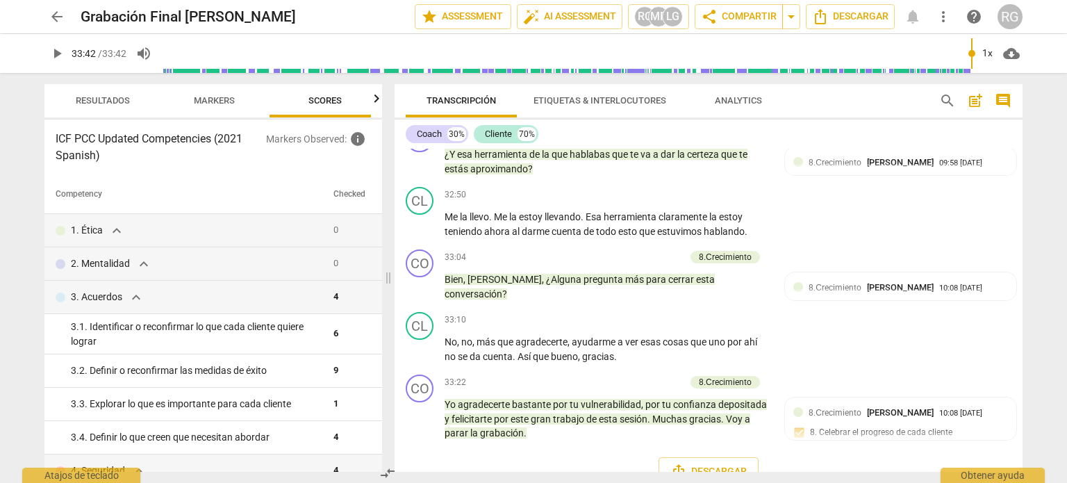
scroll to position [0, 17]
click at [210, 96] on span "Markers" at bounding box center [205, 100] width 41 height 10
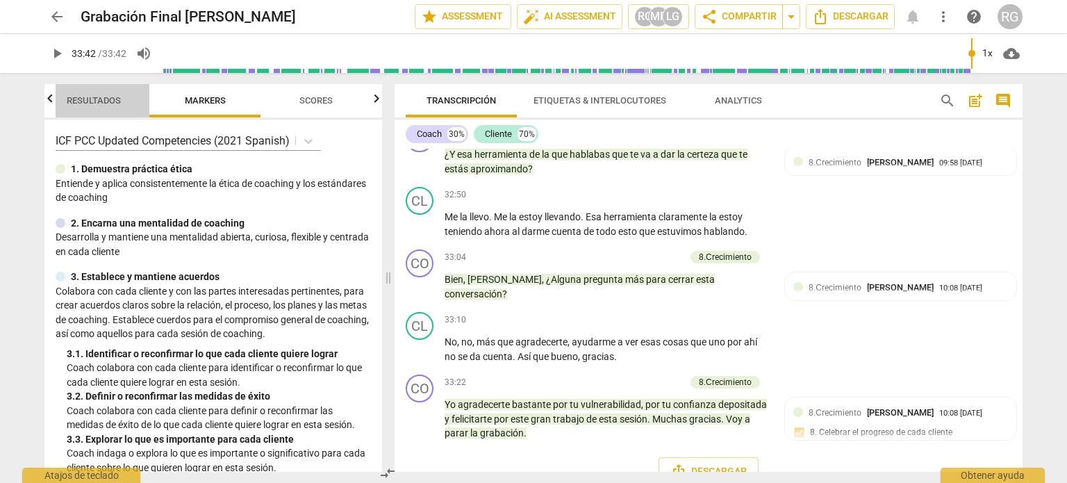
click at [106, 98] on span "Resultados" at bounding box center [94, 100] width 54 height 10
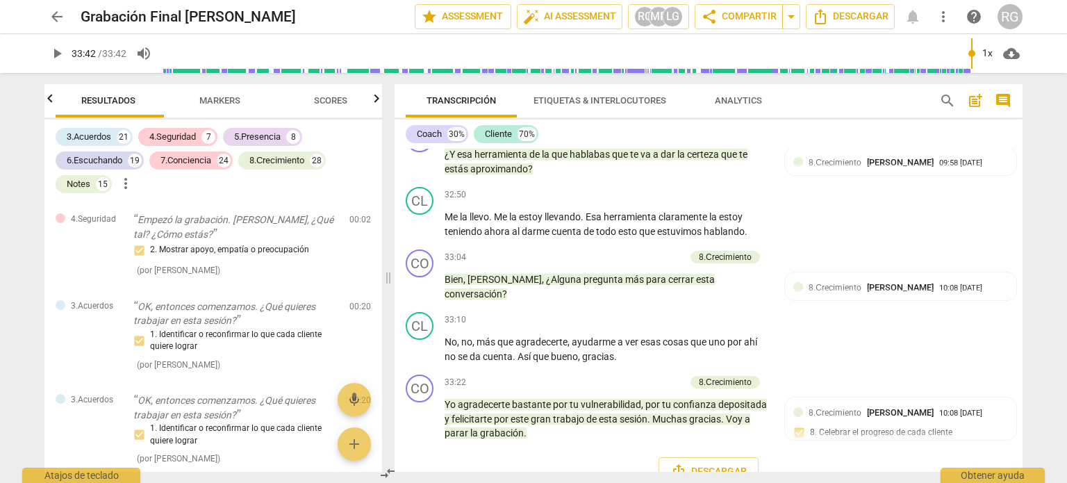
scroll to position [0, 0]
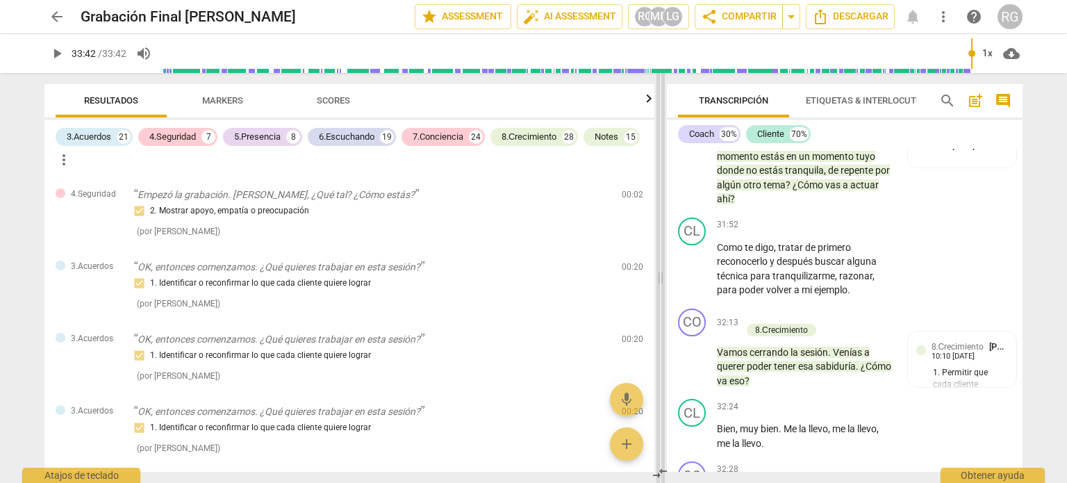
scroll to position [10751, 0]
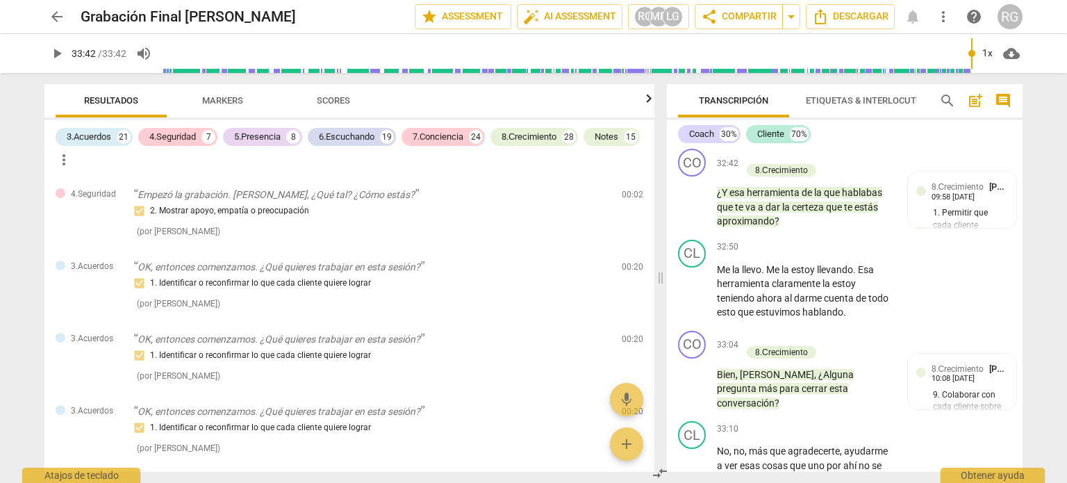
click at [657, 153] on span at bounding box center [661, 278] width 8 height 410
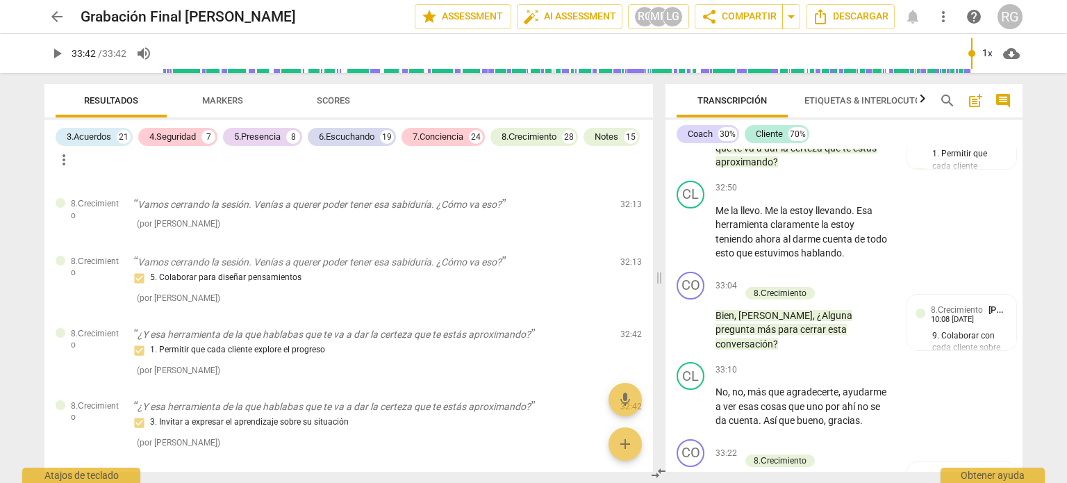
scroll to position [9274, 0]
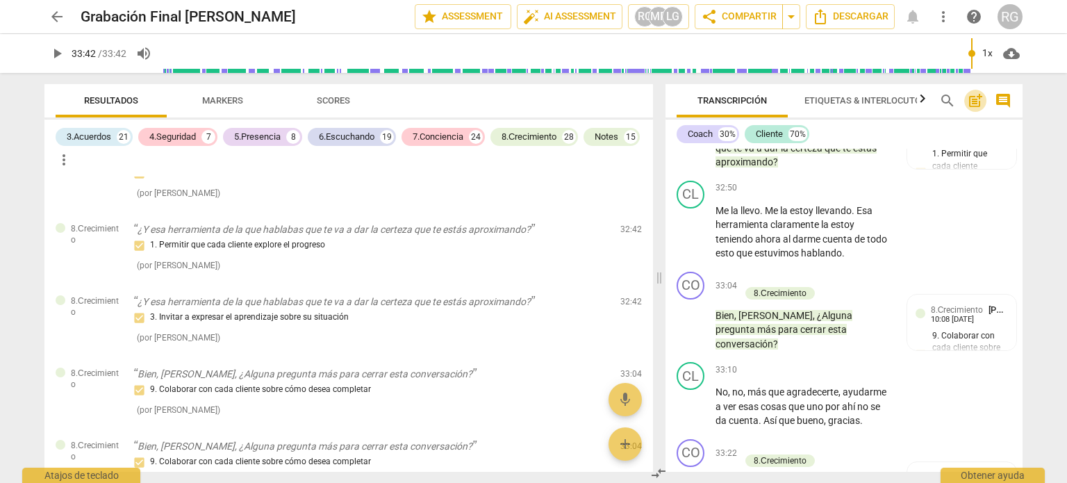
click at [973, 99] on span "post_add" at bounding box center [975, 100] width 17 height 17
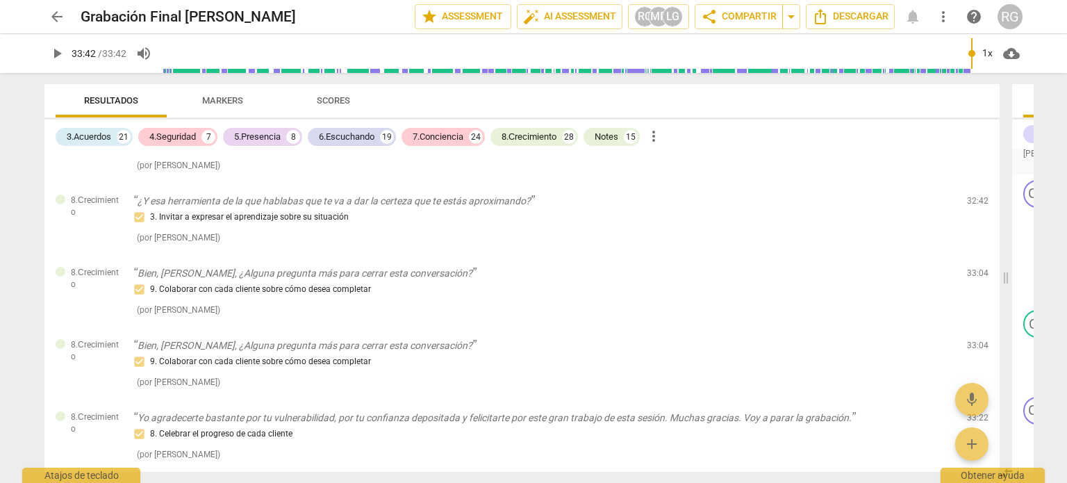
scroll to position [8444, 0]
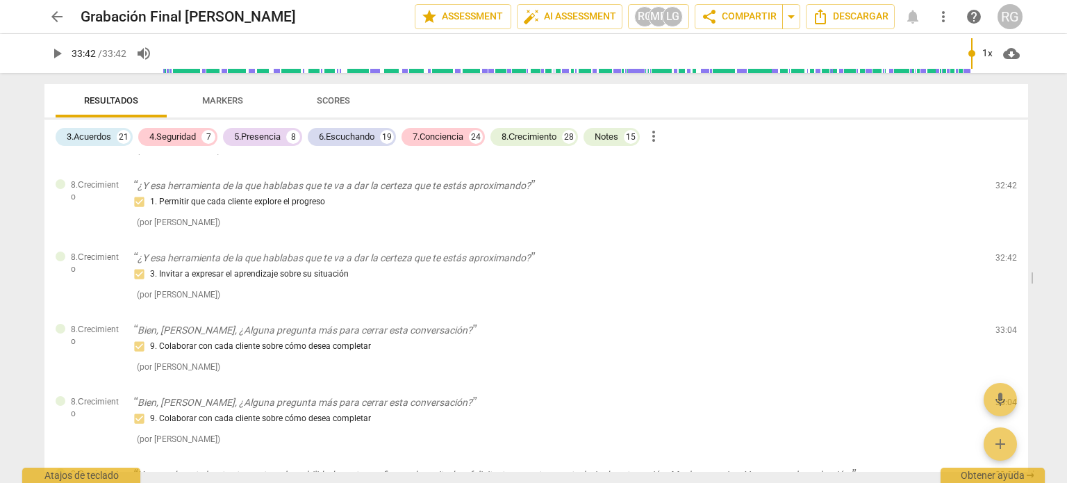
drag, startPoint x: 660, startPoint y: 275, endPoint x: 1049, endPoint y: 283, distance: 389.1
click at [1049, 283] on div "arrow_back Grabación Final Roxana Guerrero edit star Assessment auto_fix_high A…" at bounding box center [533, 241] width 1067 height 483
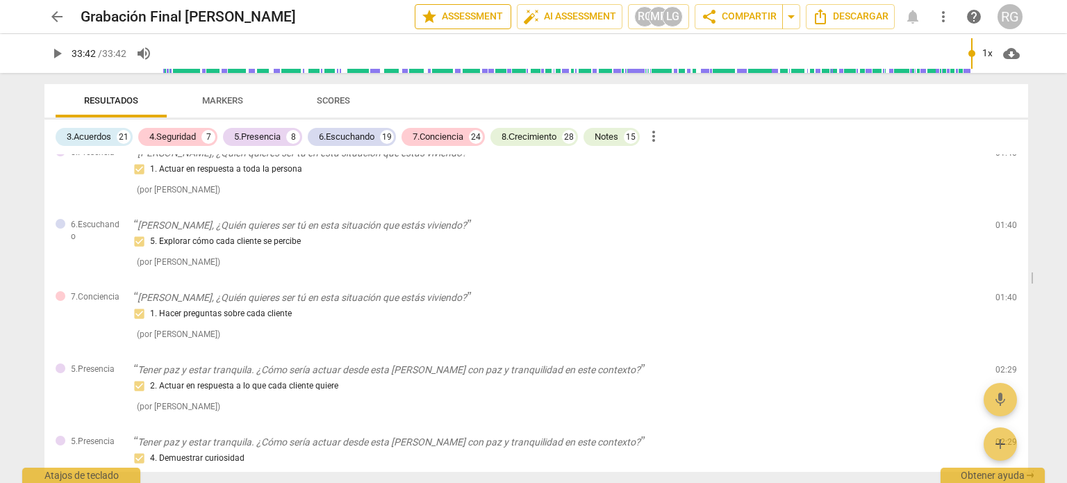
scroll to position [0, 0]
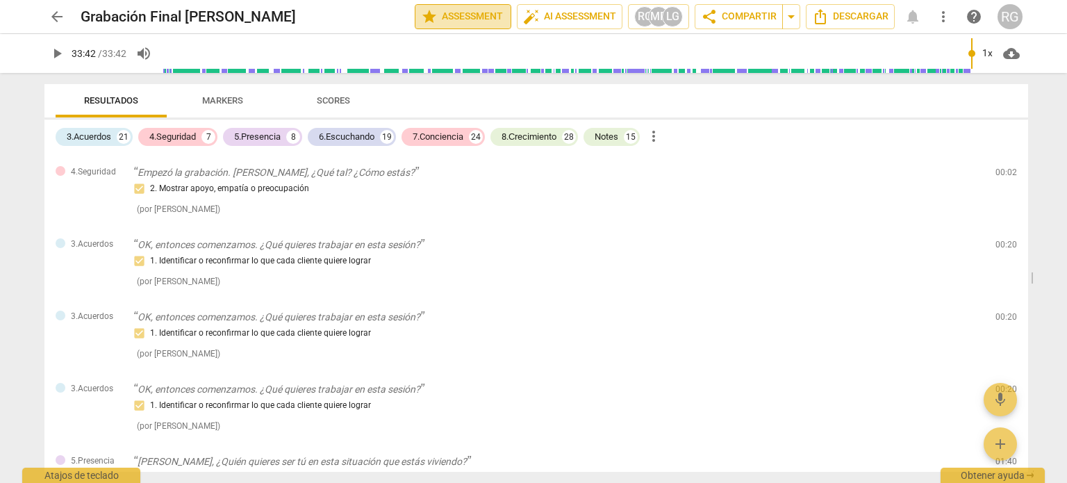
click at [452, 17] on span "star Assessment" at bounding box center [463, 16] width 84 height 17
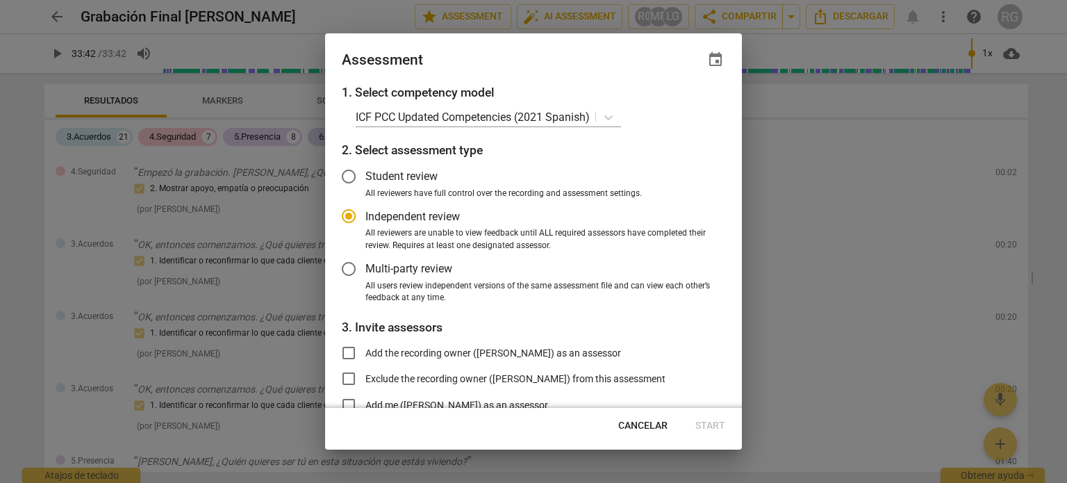
click at [881, 190] on div at bounding box center [533, 241] width 1067 height 483
radio input "false"
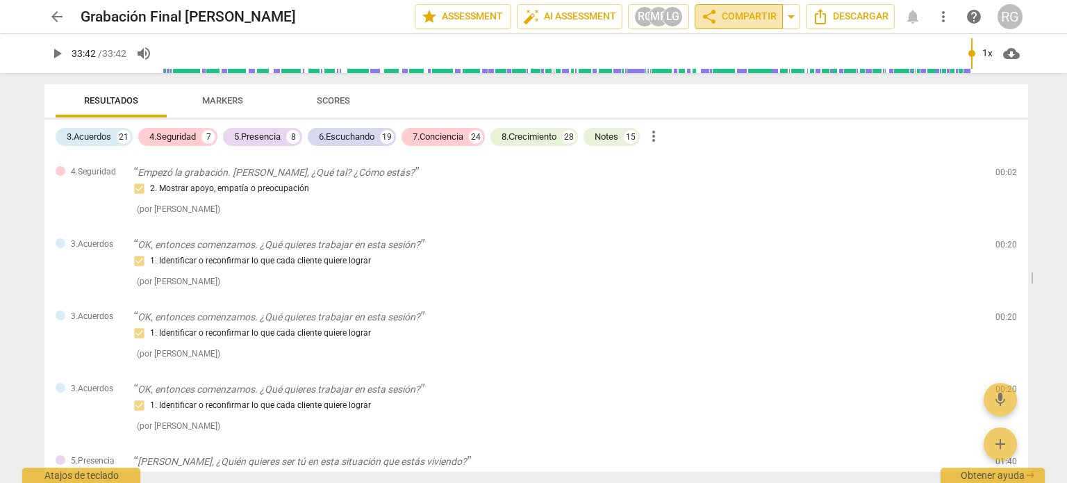
click at [719, 18] on span "share Compartir" at bounding box center [739, 16] width 76 height 17
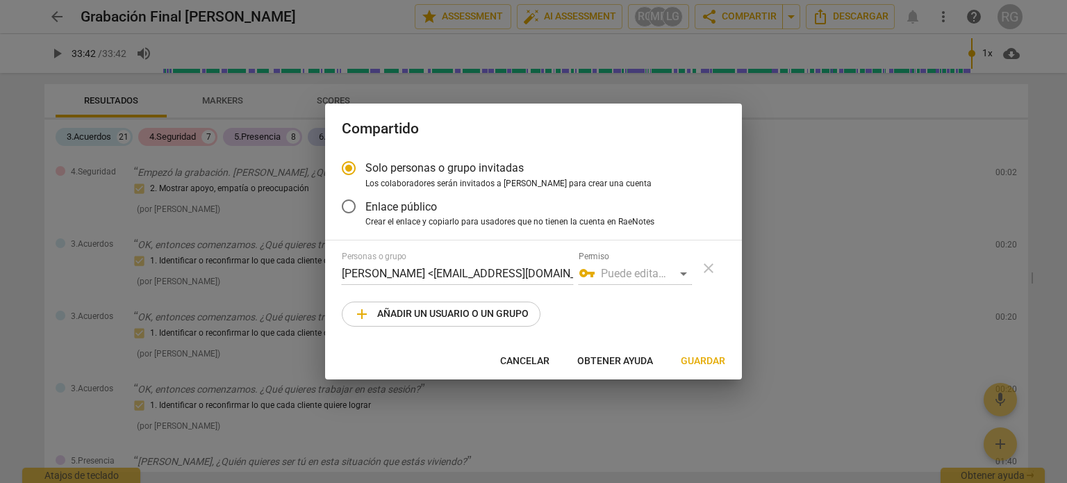
click at [837, 219] on div at bounding box center [533, 241] width 1067 height 483
radio input "false"
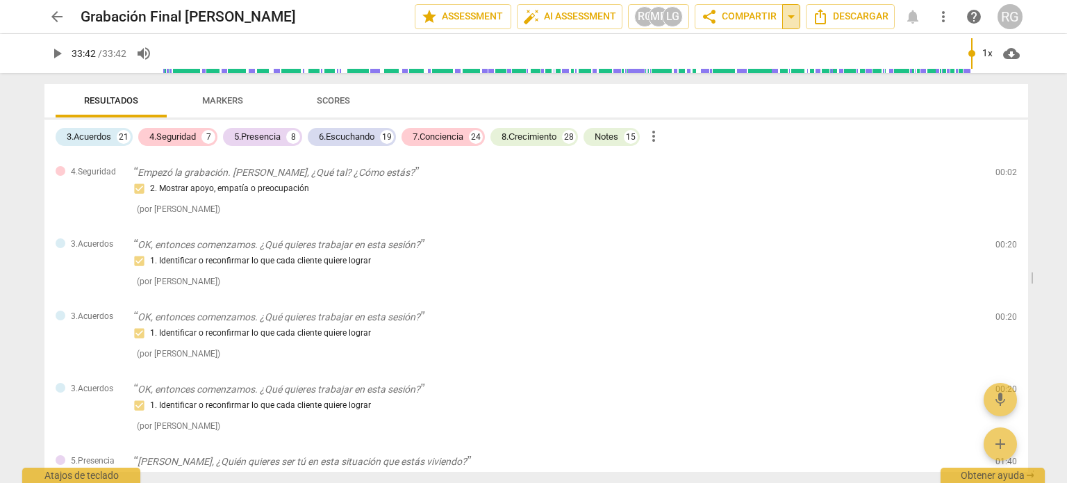
click at [787, 19] on span "arrow_drop_down" at bounding box center [791, 16] width 17 height 17
drag, startPoint x: 849, startPoint y: 226, endPoint x: 844, endPoint y: 214, distance: 12.8
click at [848, 224] on div "4.Seguridad Empezó la grabación. Lili, ¿Qué tal? ¿Cómo estás? 2. Mostrar apoyo,…" at bounding box center [536, 190] width 984 height 72
click at [939, 19] on span "more_vert" at bounding box center [943, 16] width 17 height 17
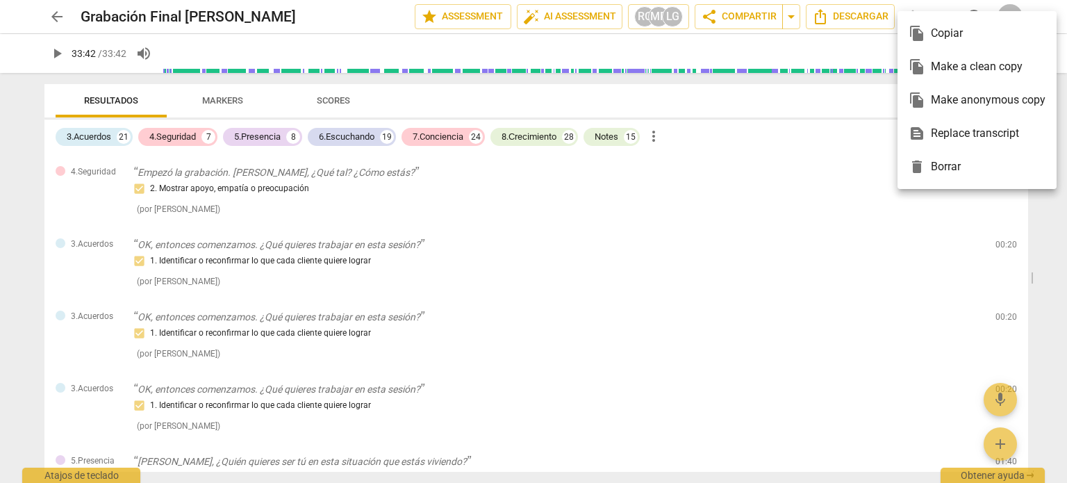
drag, startPoint x: 782, startPoint y: 321, endPoint x: 779, endPoint y: 311, distance: 10.1
click at [782, 320] on div at bounding box center [533, 241] width 1067 height 483
